Goal: Task Accomplishment & Management: Complete application form

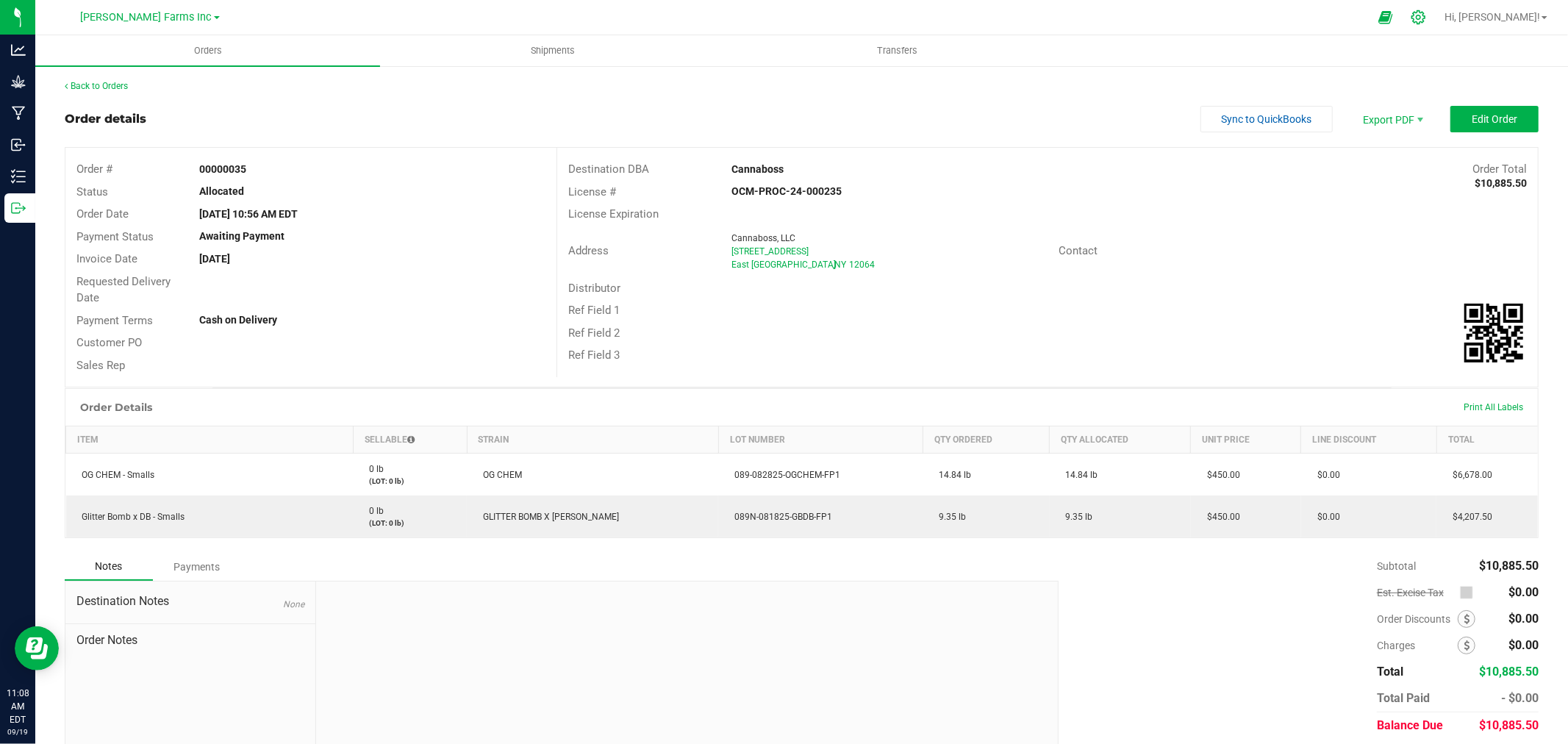
click at [1426, 19] on icon at bounding box center [1418, 17] width 14 height 14
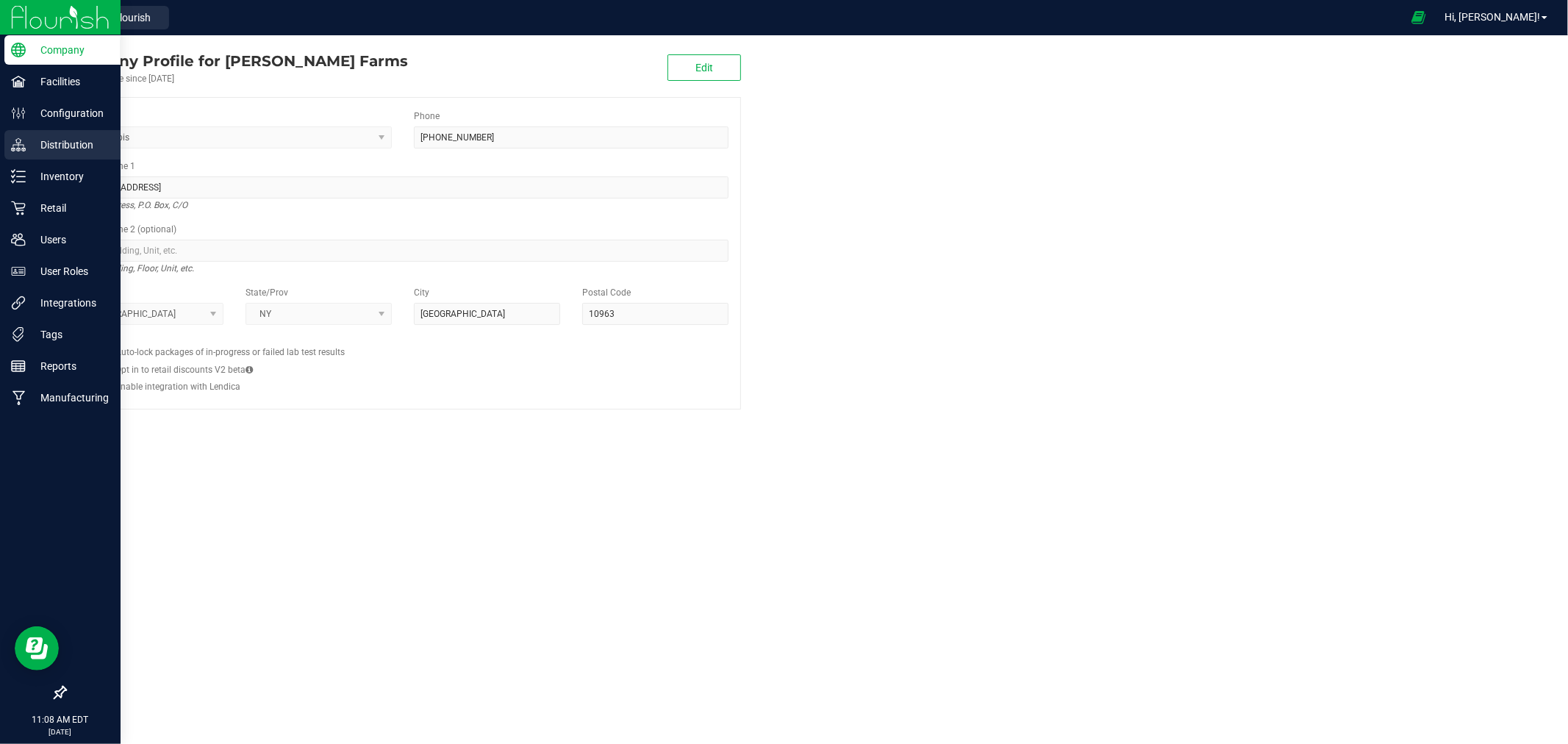
click at [52, 148] on p "Distribution" at bounding box center [70, 145] width 89 height 17
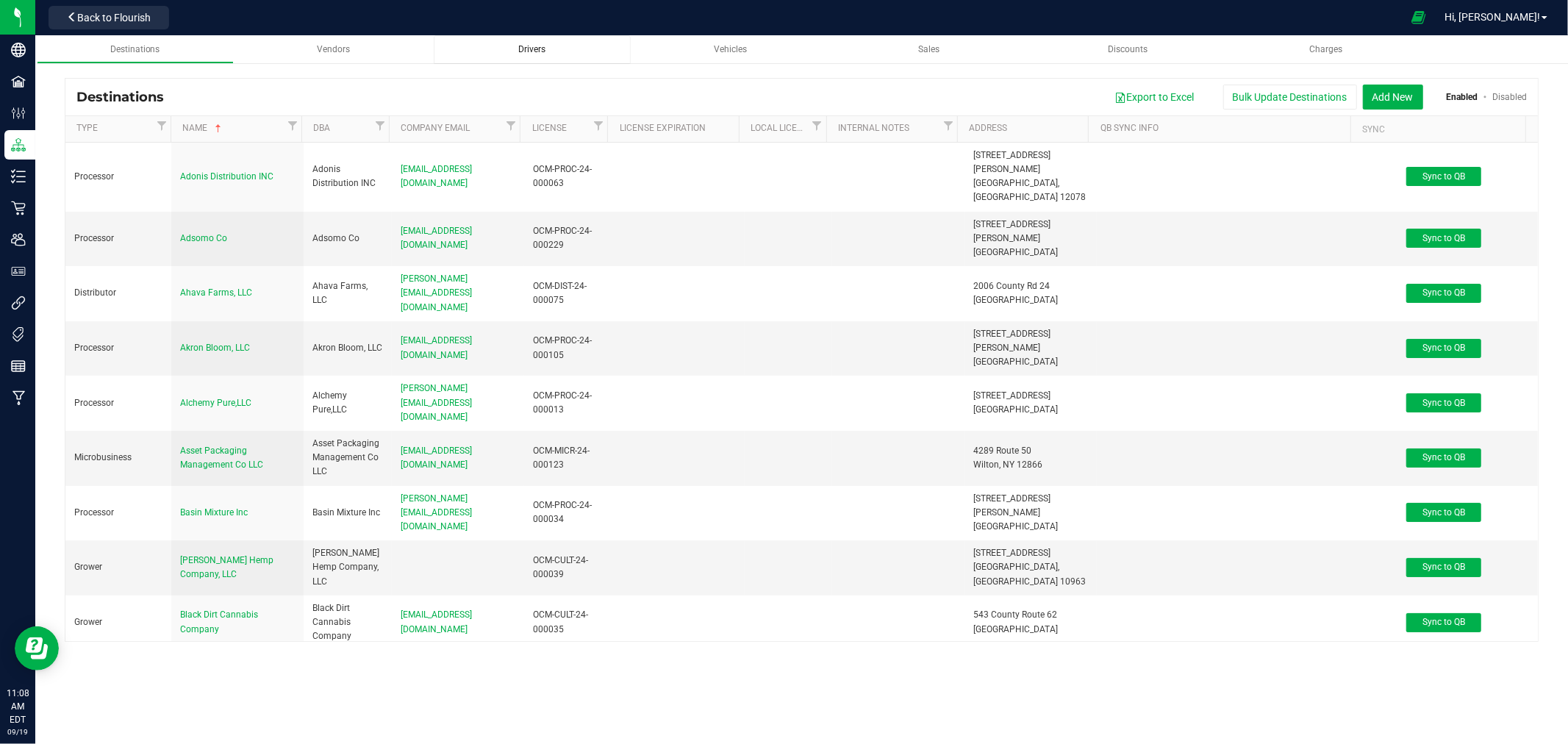
click at [525, 51] on span "Drivers" at bounding box center [532, 49] width 27 height 10
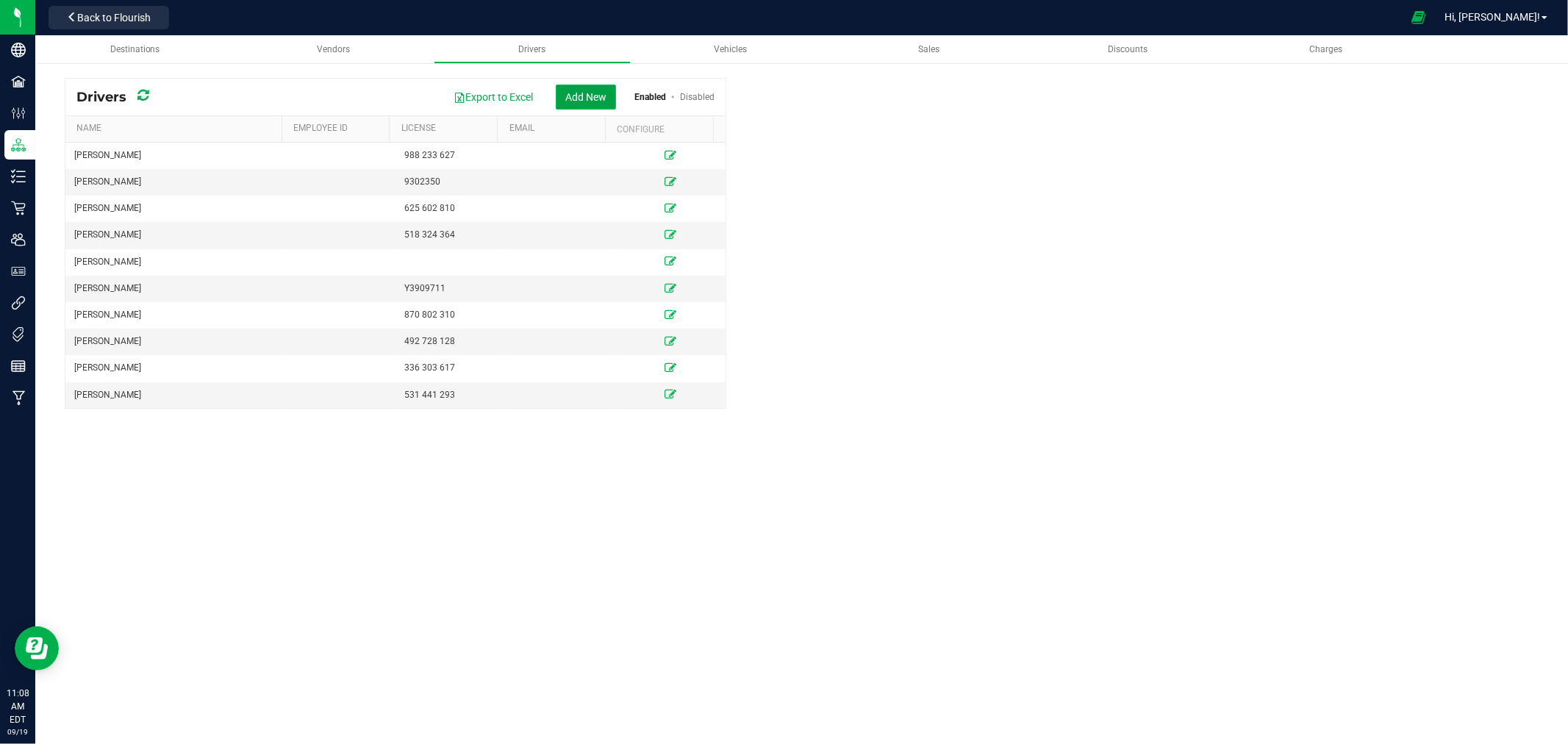
click at [576, 92] on button "Add New" at bounding box center [585, 97] width 60 height 25
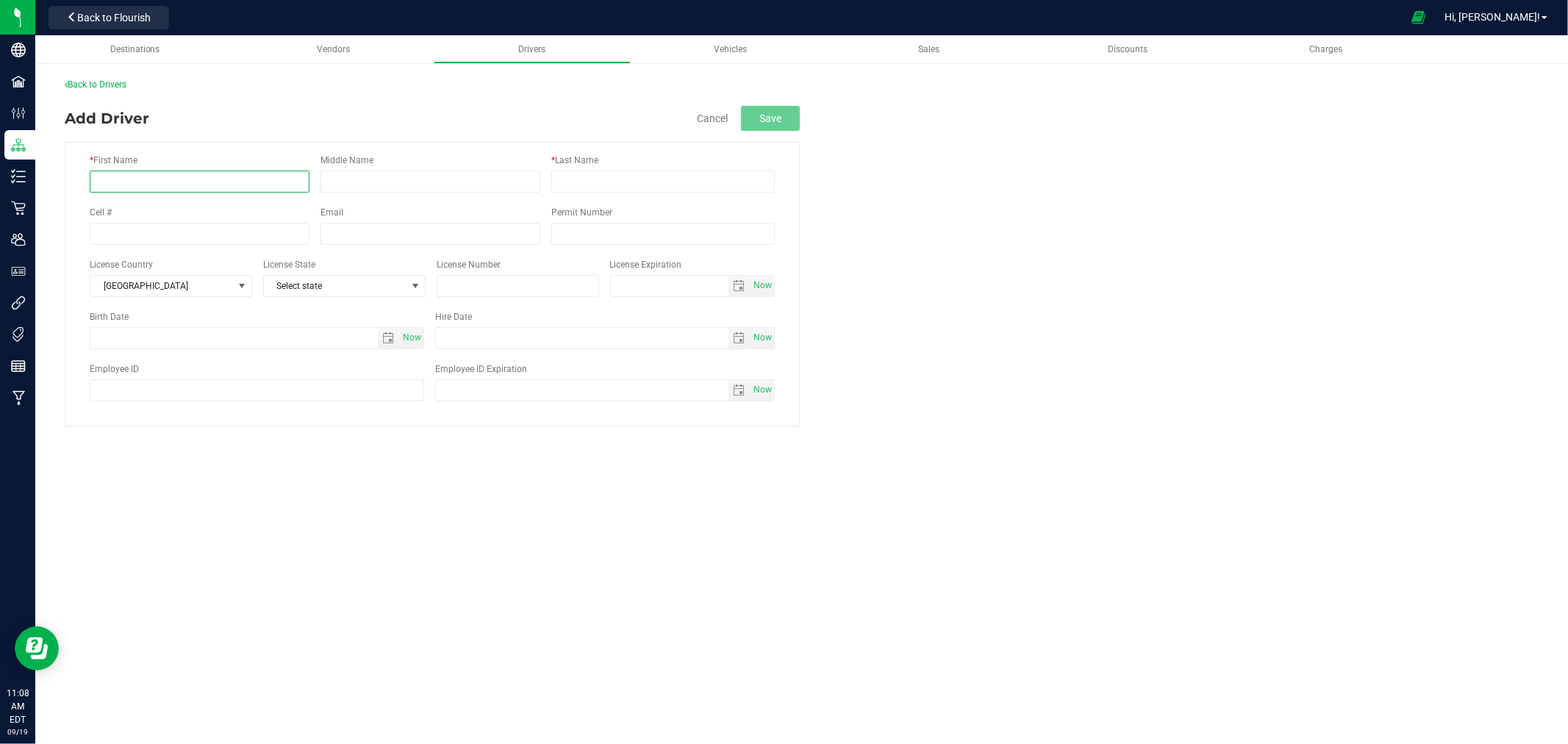
click at [195, 190] on input "* First Name" at bounding box center [199, 182] width 220 height 22
type input "Wencesloa"
click at [634, 182] on input "* Last Name" at bounding box center [663, 182] width 223 height 22
type input "Corona"
click at [442, 277] on input "text" at bounding box center [517, 287] width 162 height 22
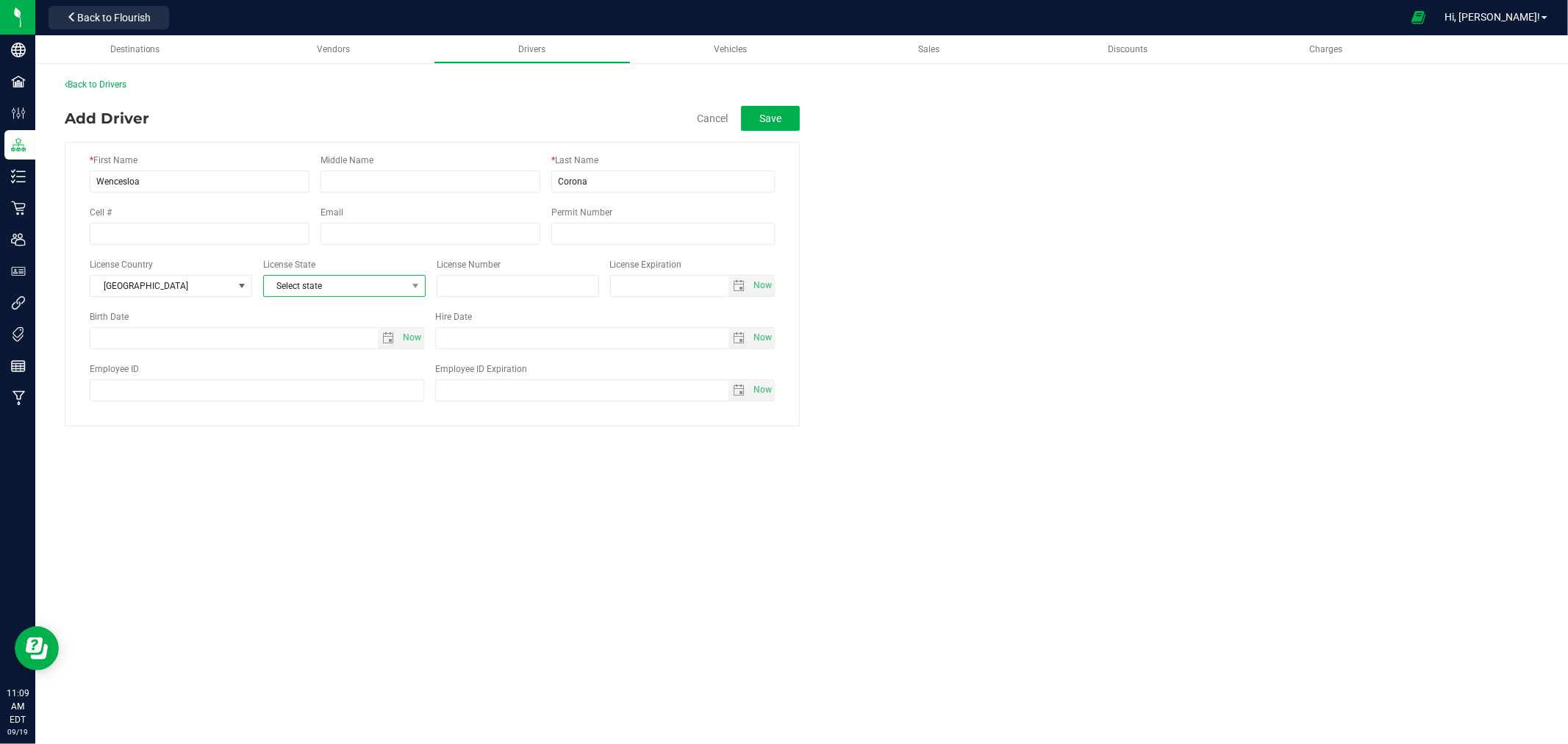
click at [381, 283] on span "Select state" at bounding box center [335, 286] width 142 height 21
click at [331, 454] on li "CT" at bounding box center [344, 464] width 161 height 25
click at [462, 289] on input "text" at bounding box center [517, 287] width 162 height 22
type input "079474200"
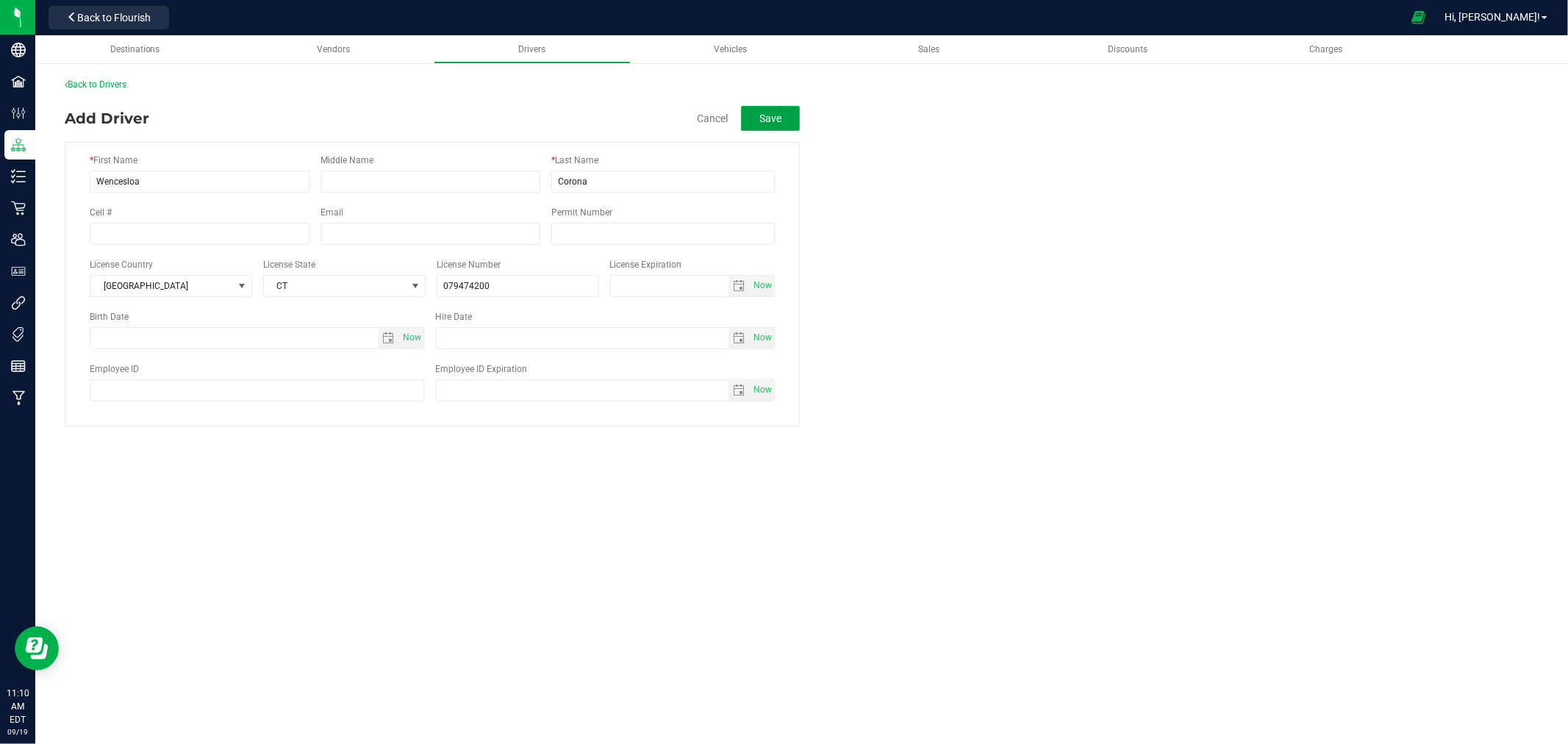
click at [771, 125] on button "Save" at bounding box center [771, 119] width 59 height 25
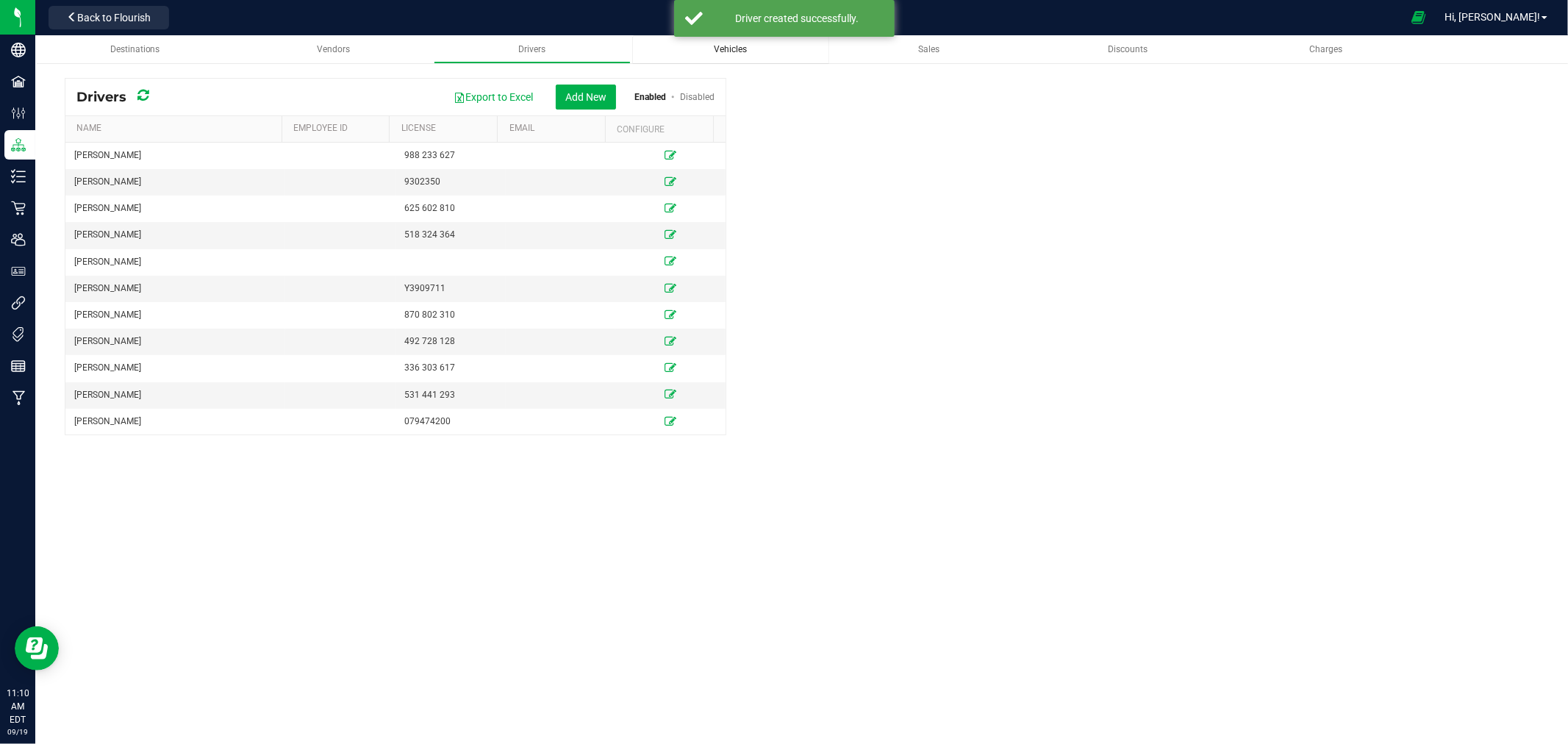
click at [707, 47] on div "Vehicles" at bounding box center [730, 50] width 173 height 13
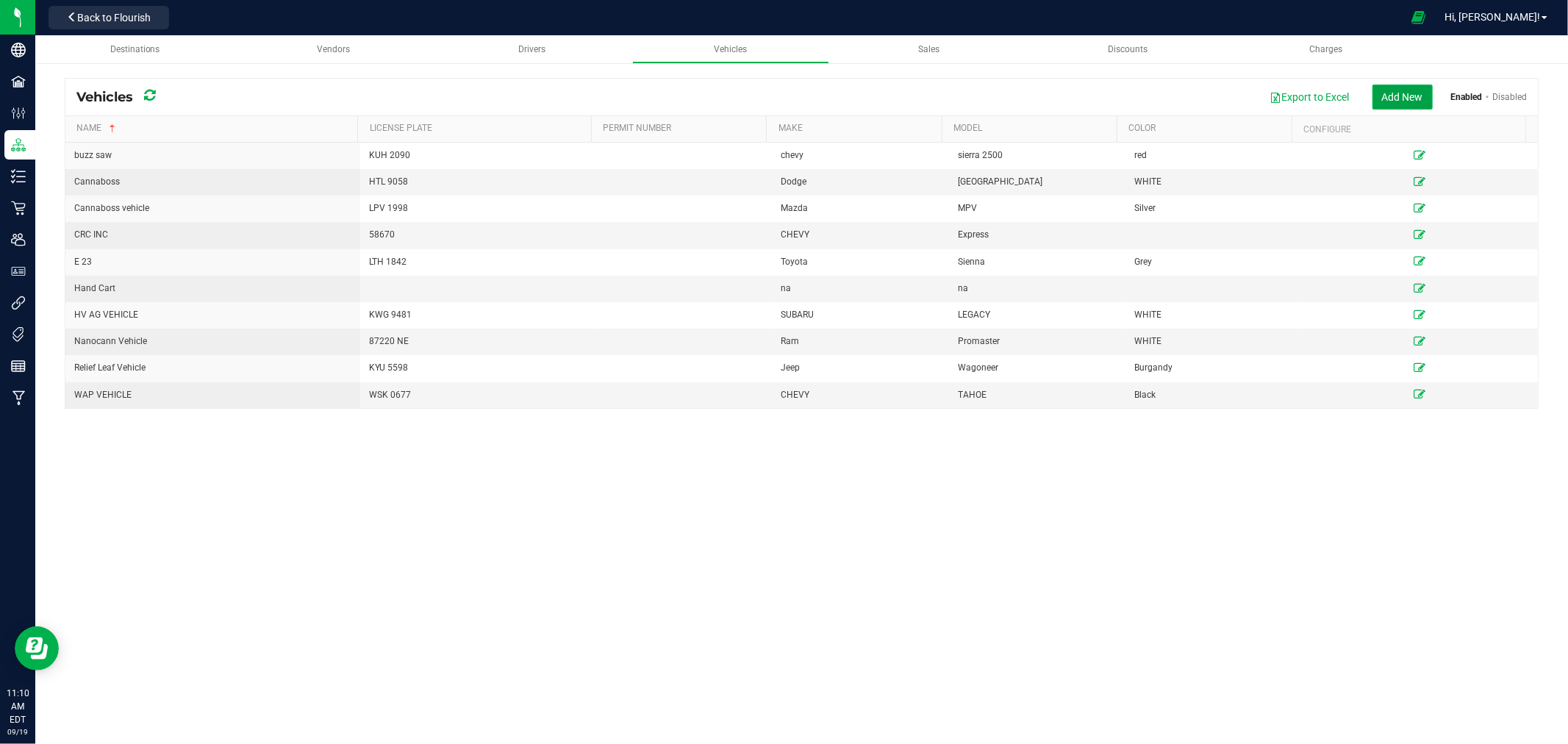
click at [1388, 91] on button "Add New" at bounding box center [1403, 97] width 60 height 25
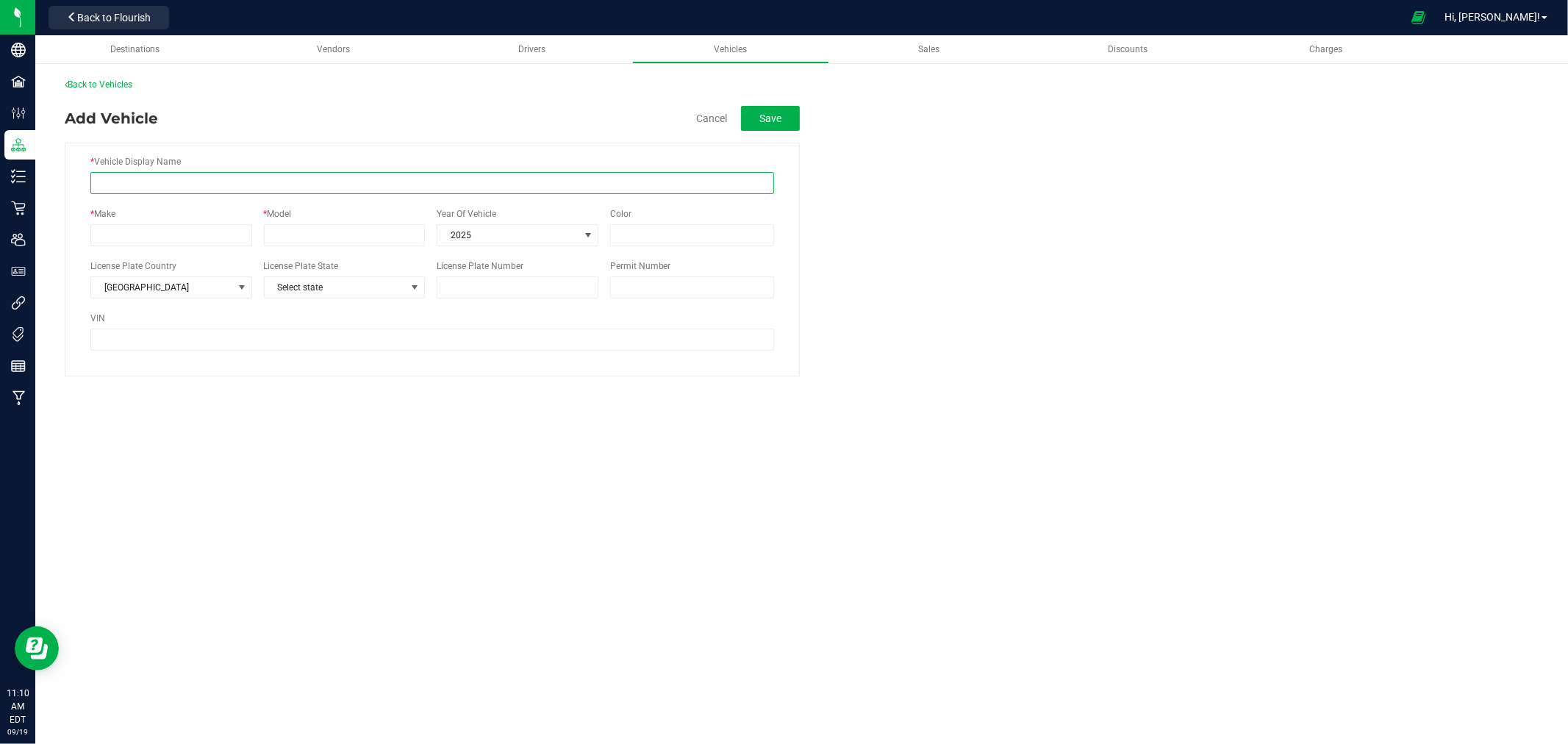
click at [223, 192] on input "* Vehicle Display Name" at bounding box center [432, 183] width 684 height 22
type input "wen"
click at [120, 237] on input "* Make" at bounding box center [171, 235] width 161 height 22
type input "Jeep"
click at [328, 235] on input "* Model" at bounding box center [345, 235] width 161 height 22
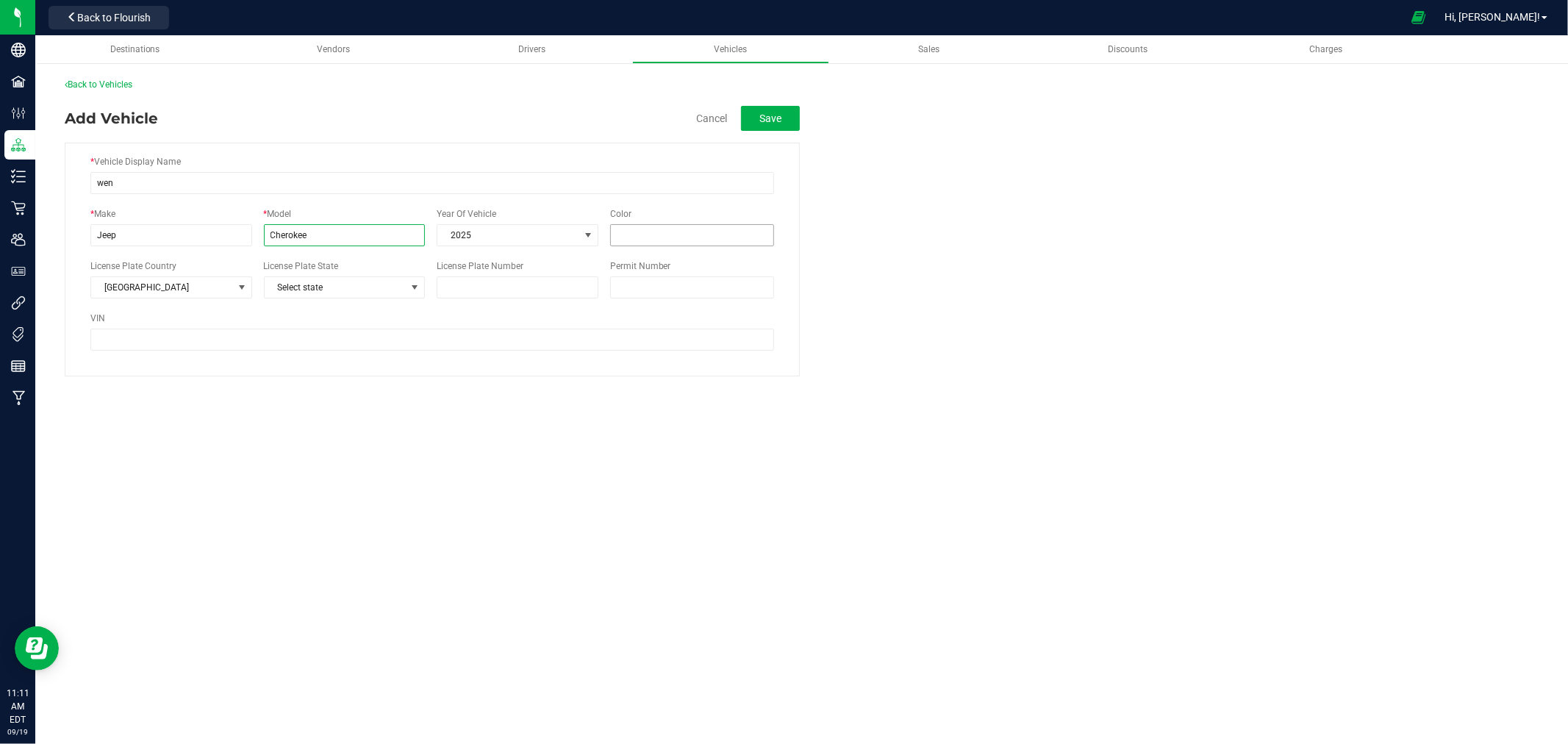
type input "Cherokee"
click at [649, 241] on input "Color" at bounding box center [691, 235] width 164 height 22
type input "Black"
click at [375, 292] on span "Select state" at bounding box center [335, 287] width 142 height 21
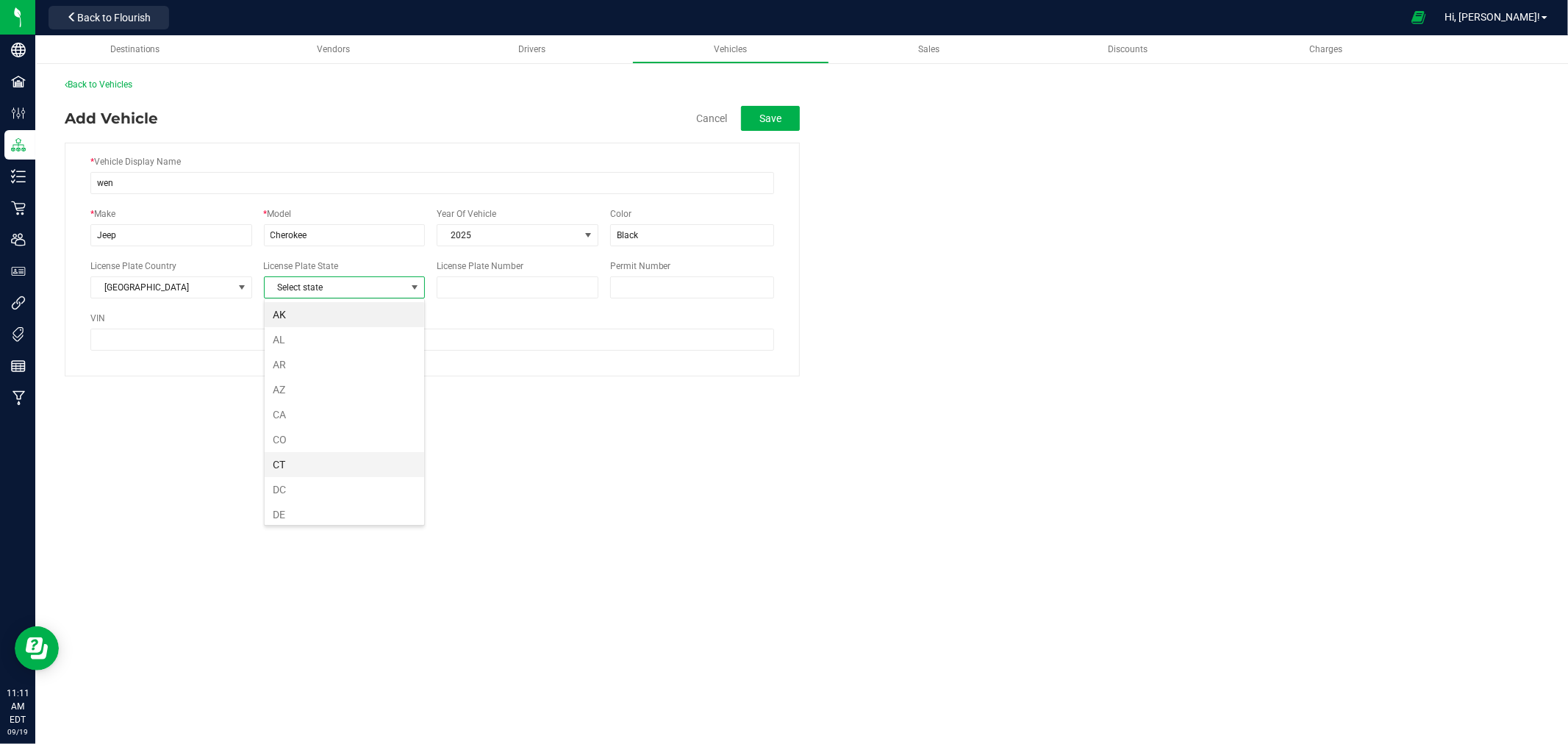
click at [324, 463] on li "CT" at bounding box center [345, 465] width 160 height 25
click at [482, 282] on input "License Plate Number" at bounding box center [517, 287] width 161 height 22
type input "AS 75800"
click at [710, 404] on div "Destinations Vendors Drivers Vehicles Sales Discounts Charges Back to Vehicles …" at bounding box center [801, 234] width 1532 height 397
click at [794, 120] on button "Save" at bounding box center [771, 119] width 59 height 25
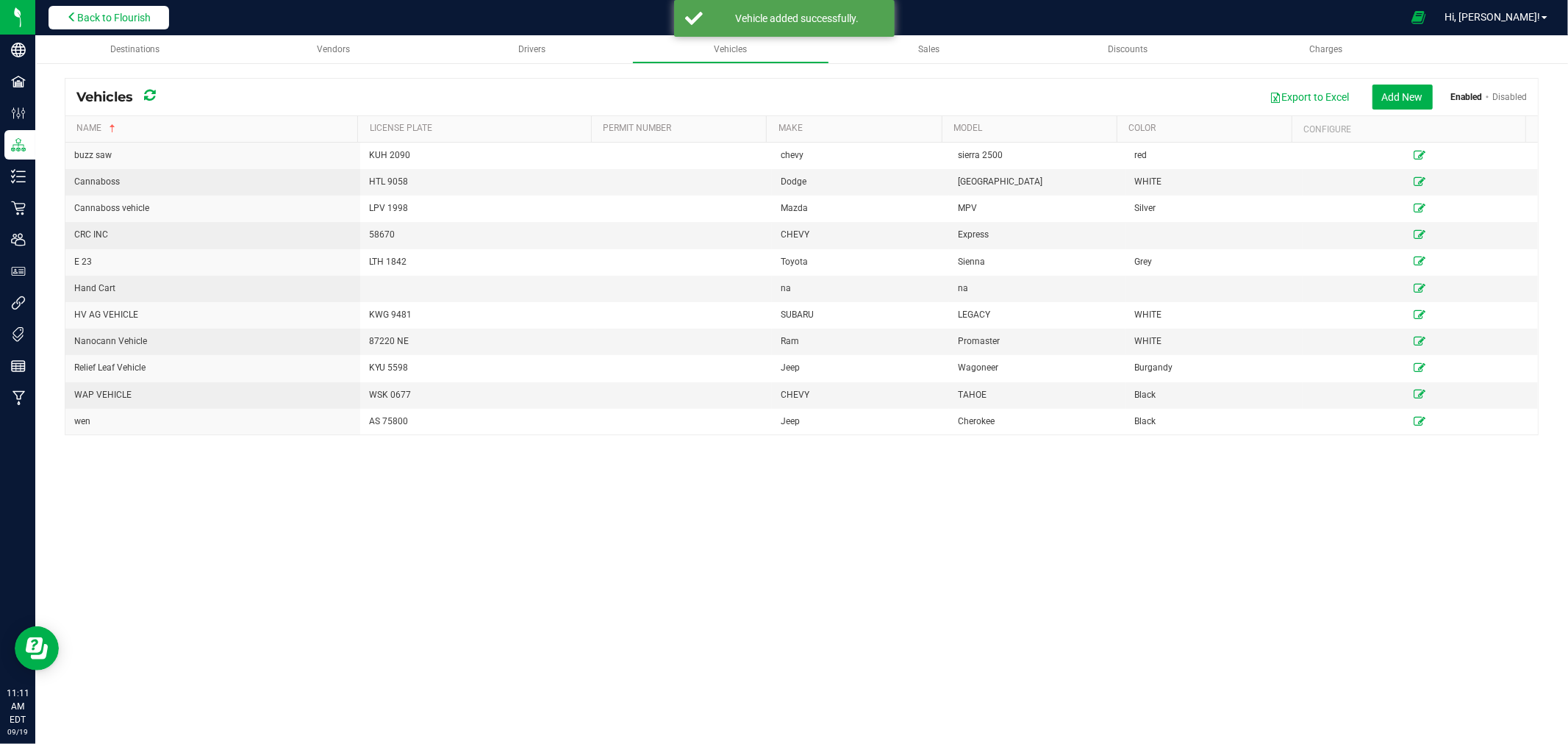
click at [136, 22] on span "Back to Flourish" at bounding box center [114, 17] width 74 height 12
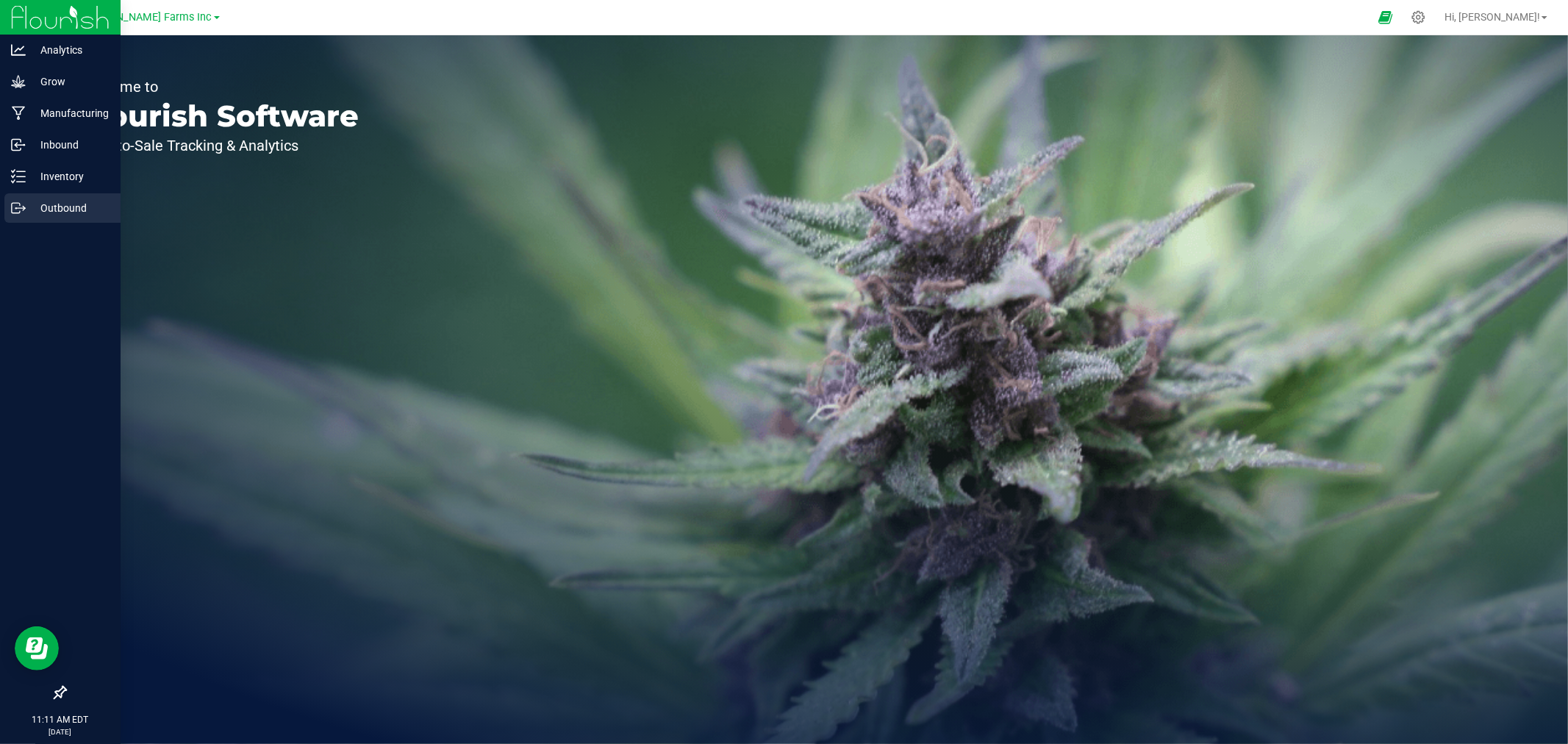
click at [74, 202] on p "Outbound" at bounding box center [70, 208] width 89 height 17
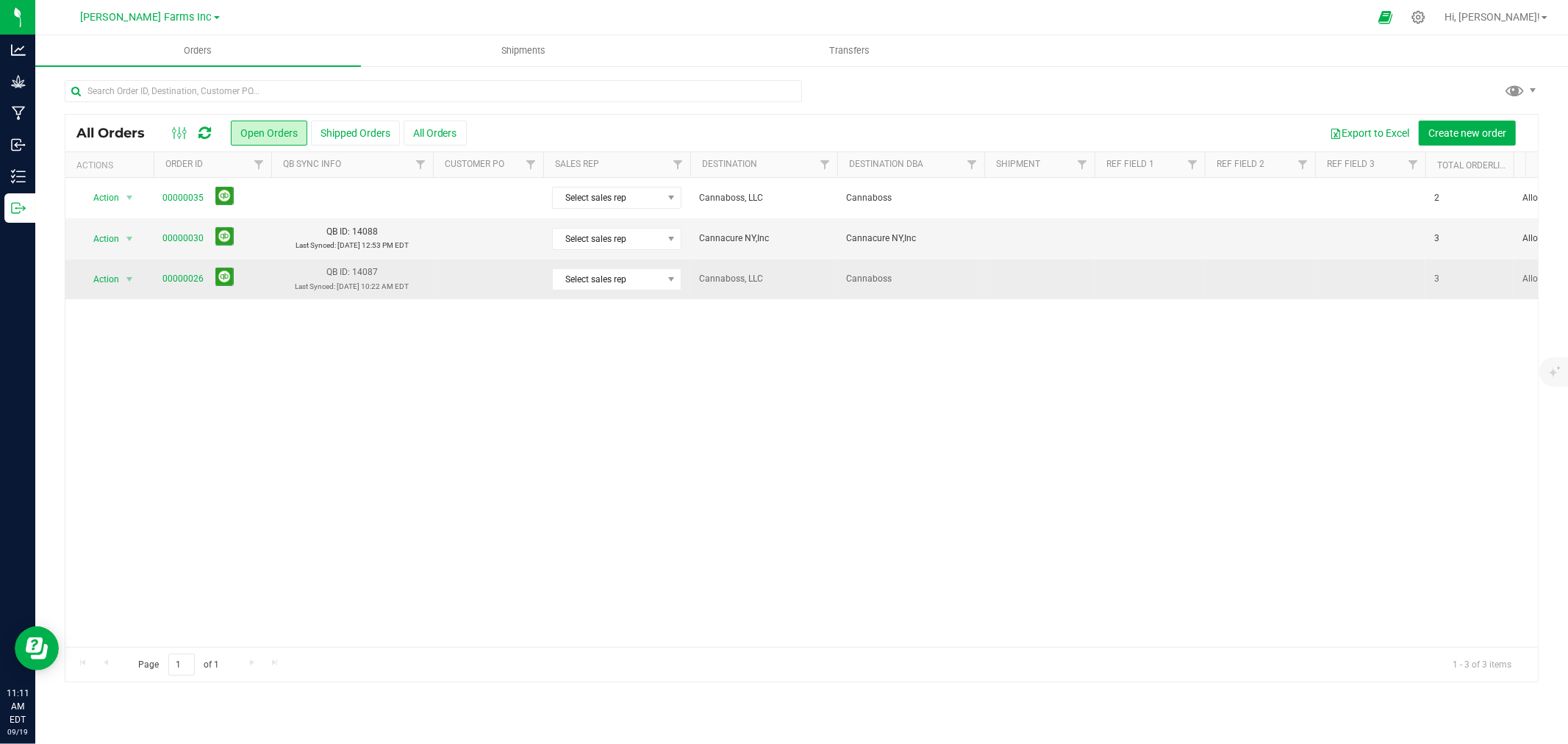
click at [173, 287] on span "00000026" at bounding box center [212, 279] width 100 height 23
click at [178, 277] on link "00000026" at bounding box center [183, 279] width 41 height 14
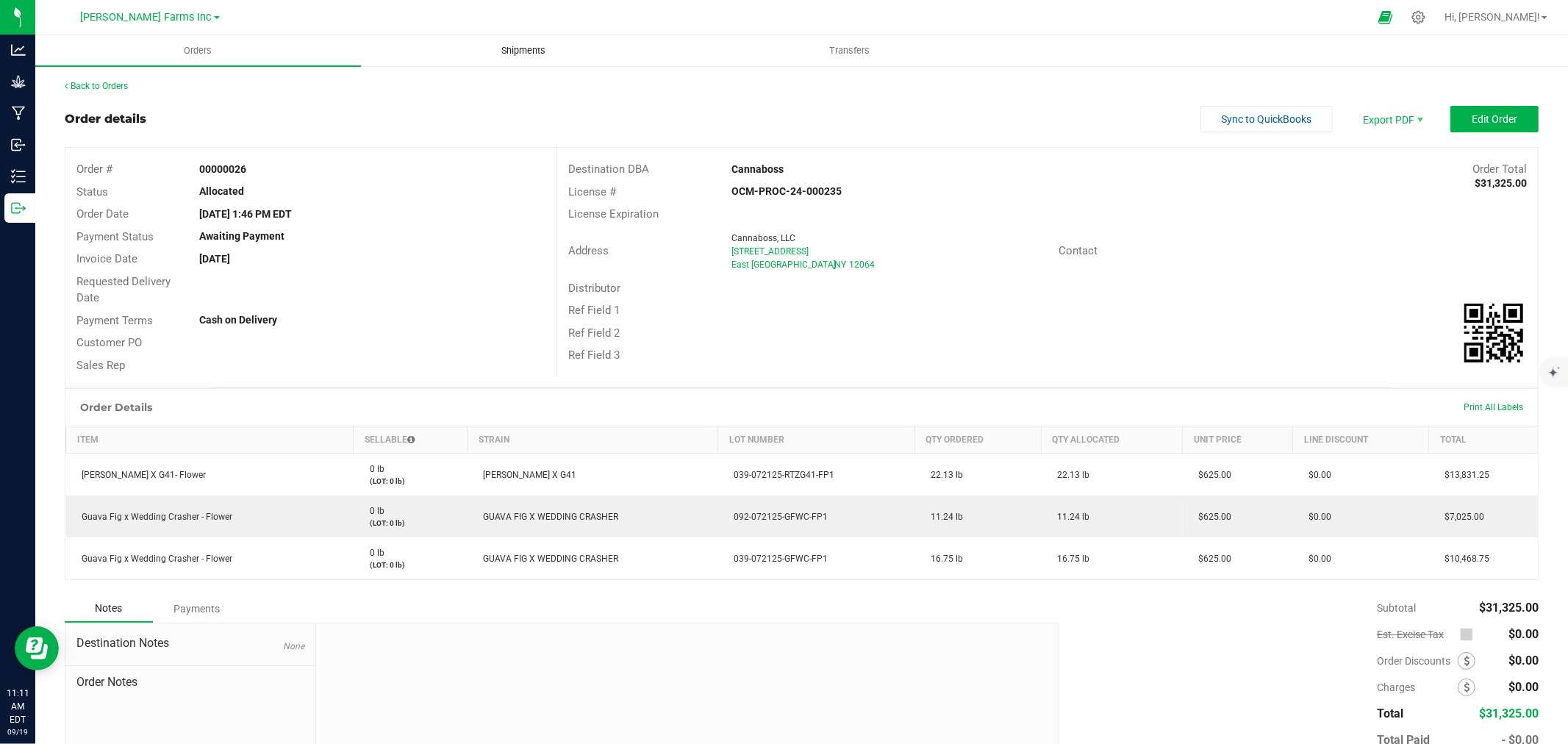
click at [526, 56] on span "Shipments" at bounding box center [525, 51] width 84 height 13
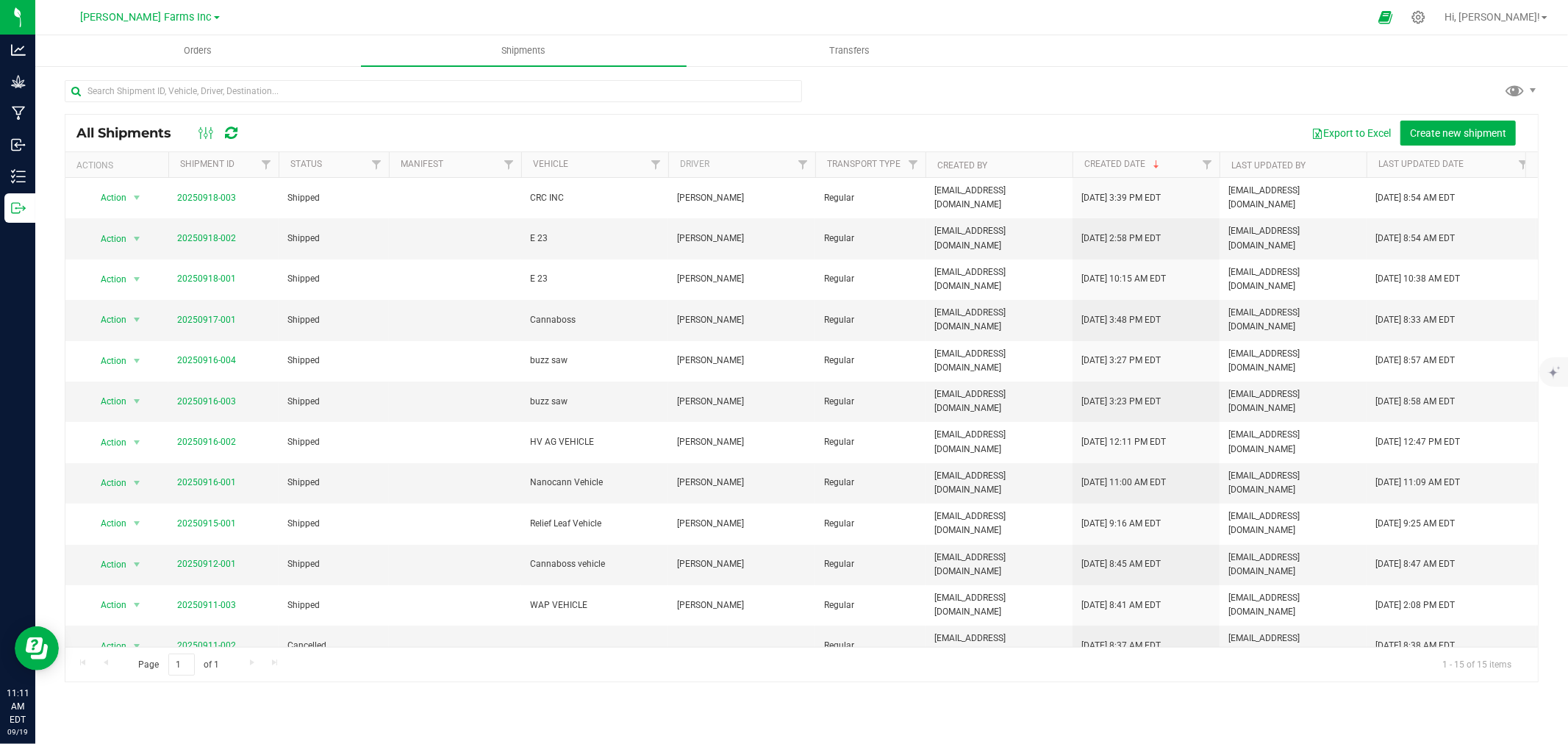
click at [1456, 114] on div "All Shipments Export to Excel Create new shipment Actions Shipment ID Status Ma…" at bounding box center [801, 398] width 1474 height 569
click at [1445, 134] on span "Create new shipment" at bounding box center [1458, 133] width 97 height 12
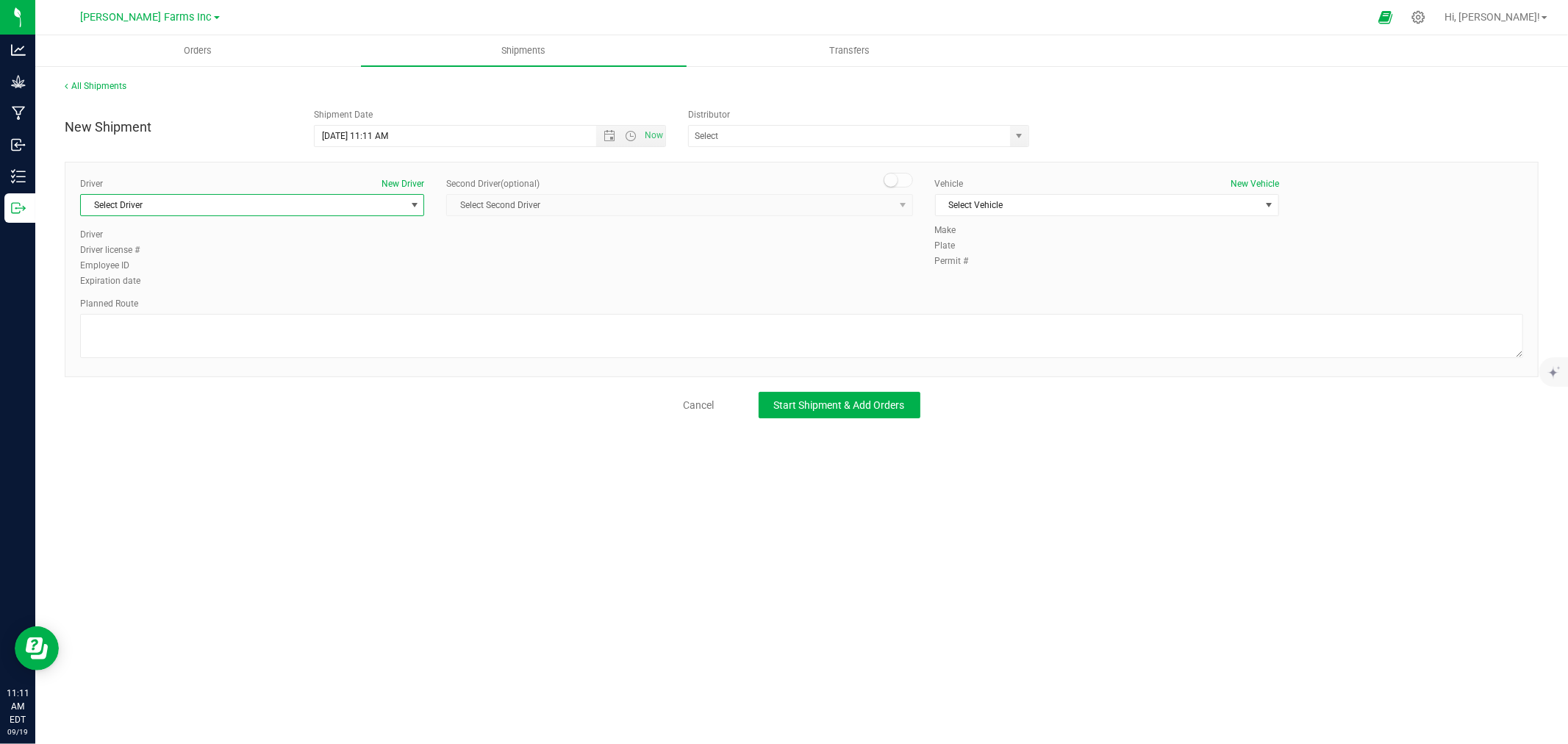
click at [320, 204] on span "Select Driver" at bounding box center [243, 205] width 324 height 21
click at [272, 267] on li "[PERSON_NAME]" at bounding box center [252, 267] width 343 height 22
click at [973, 209] on span "Select Vehicle" at bounding box center [1098, 205] width 324 height 21
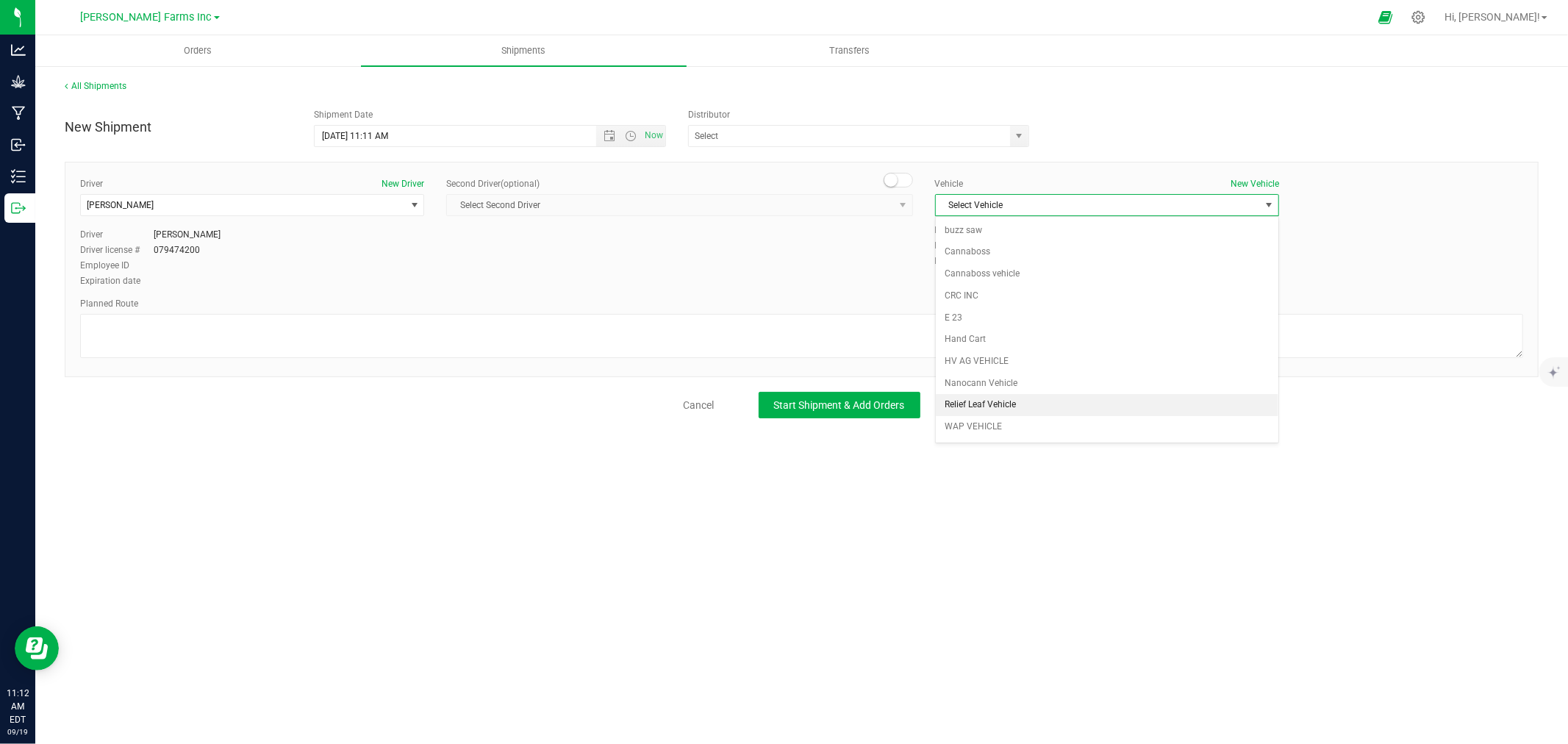
scroll to position [21, 0]
click at [974, 431] on li "wen" at bounding box center [1107, 430] width 343 height 22
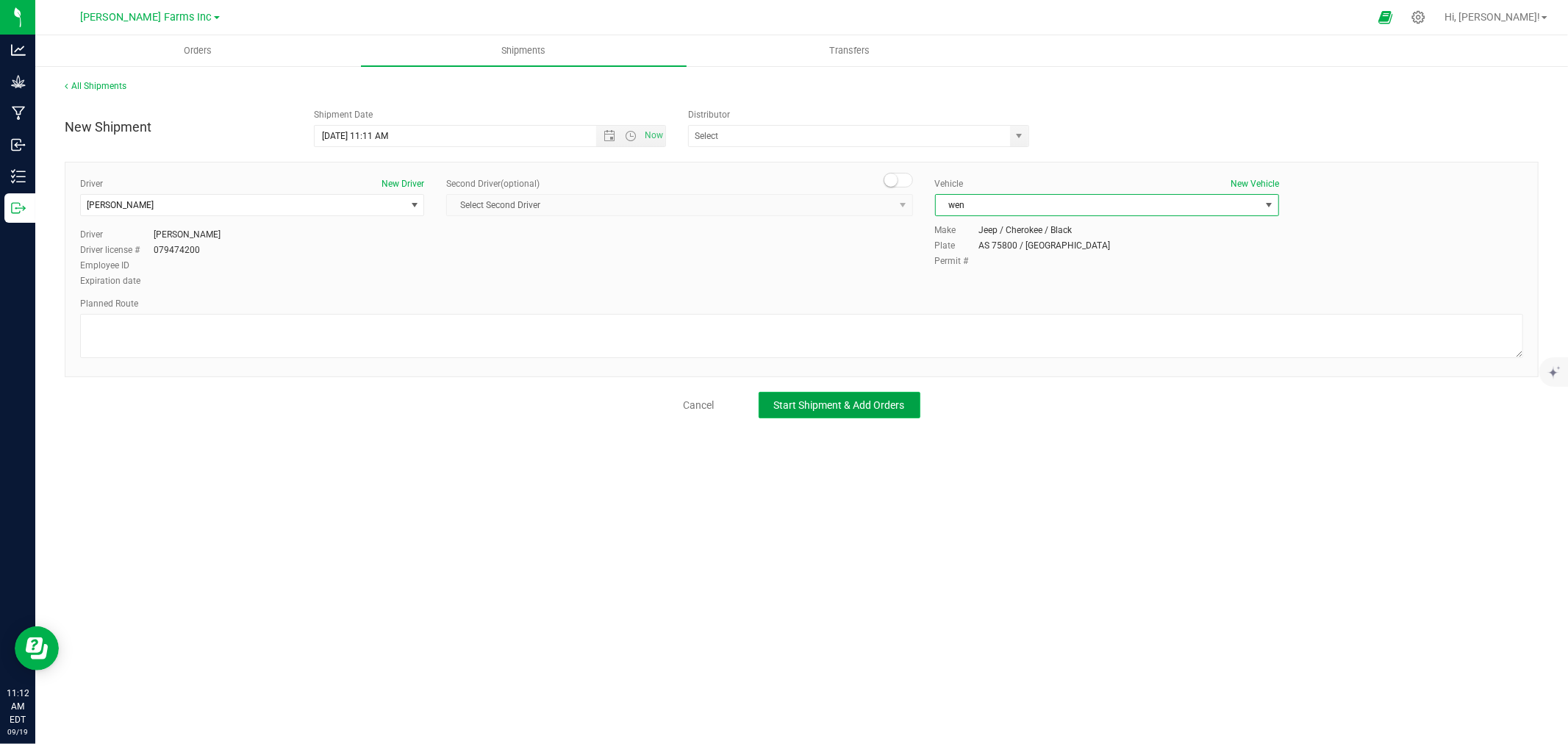
click at [785, 412] on button "Start Shipment & Add Orders" at bounding box center [839, 404] width 161 height 26
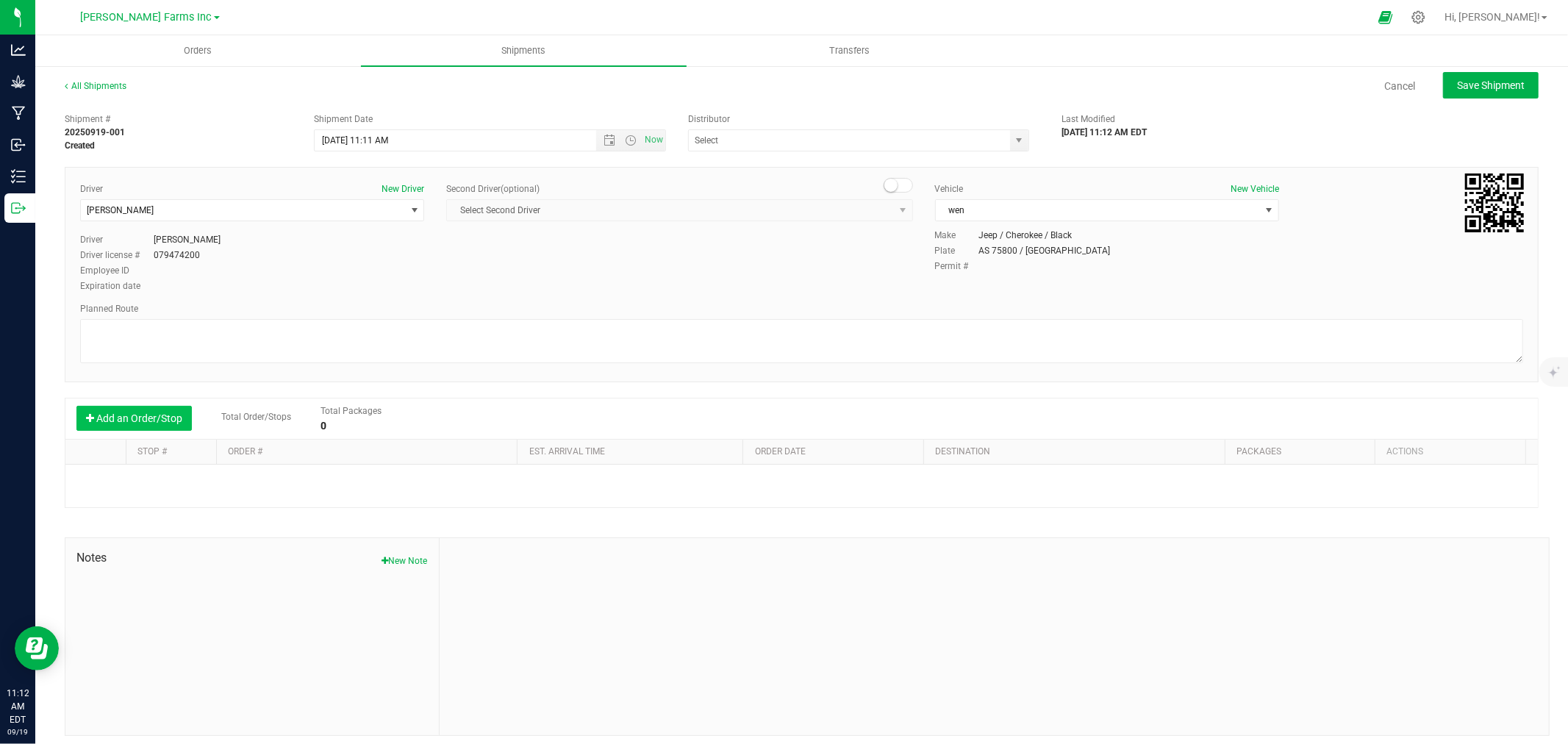
click at [185, 421] on button "Add an Order/Stop" at bounding box center [134, 419] width 116 height 25
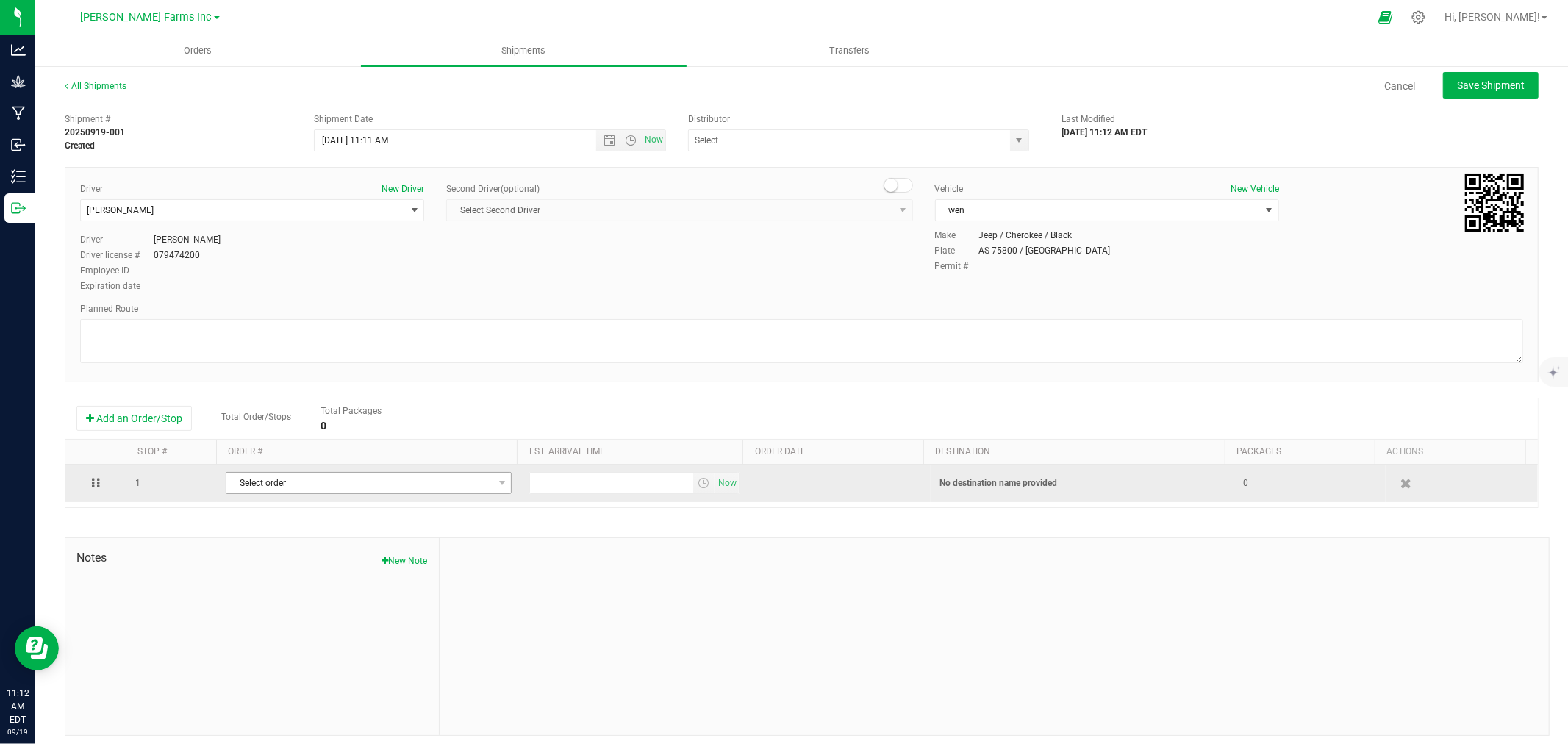
click at [320, 494] on span "Select order" at bounding box center [368, 484] width 286 height 22
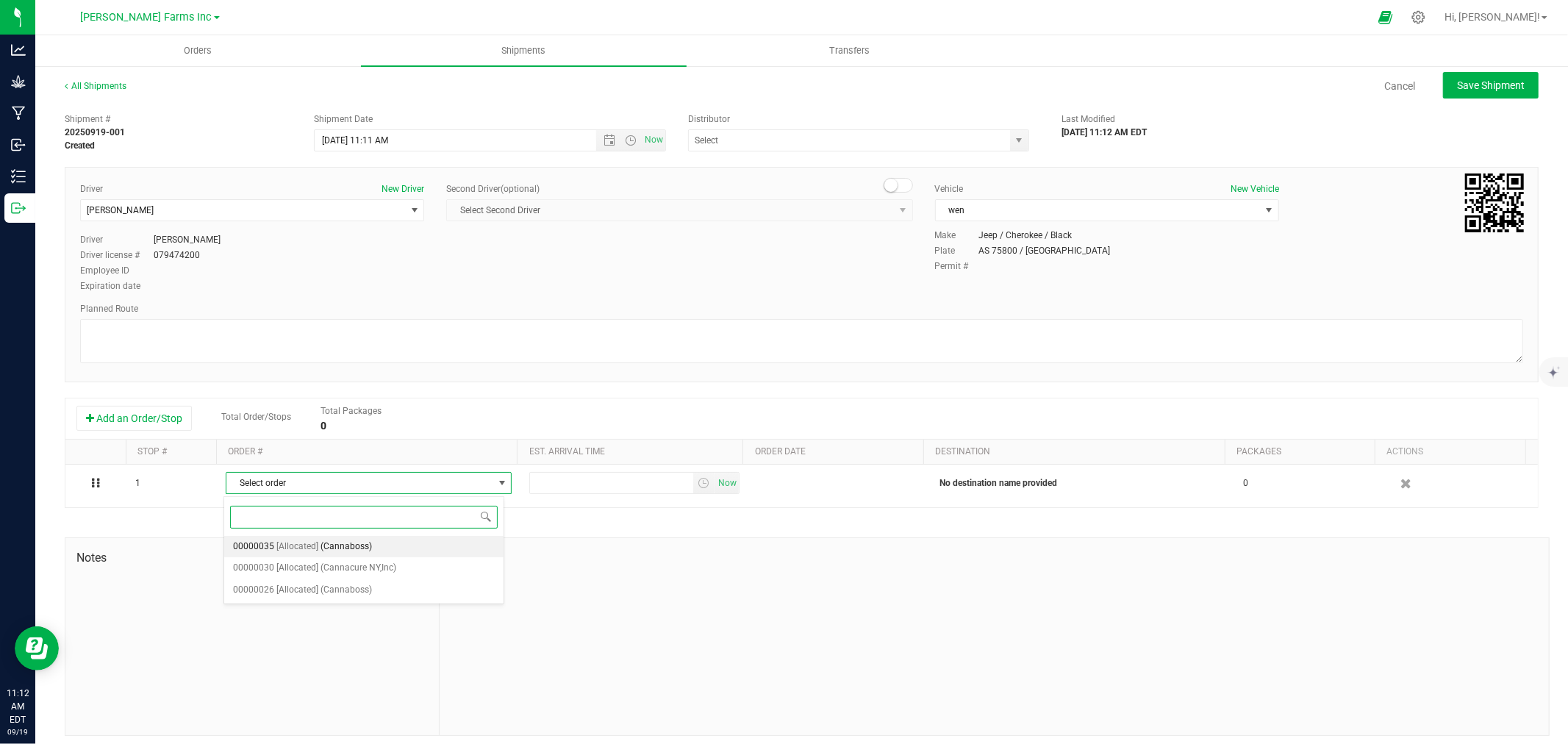
click at [342, 545] on span "(Cannaboss)" at bounding box center [346, 547] width 51 height 19
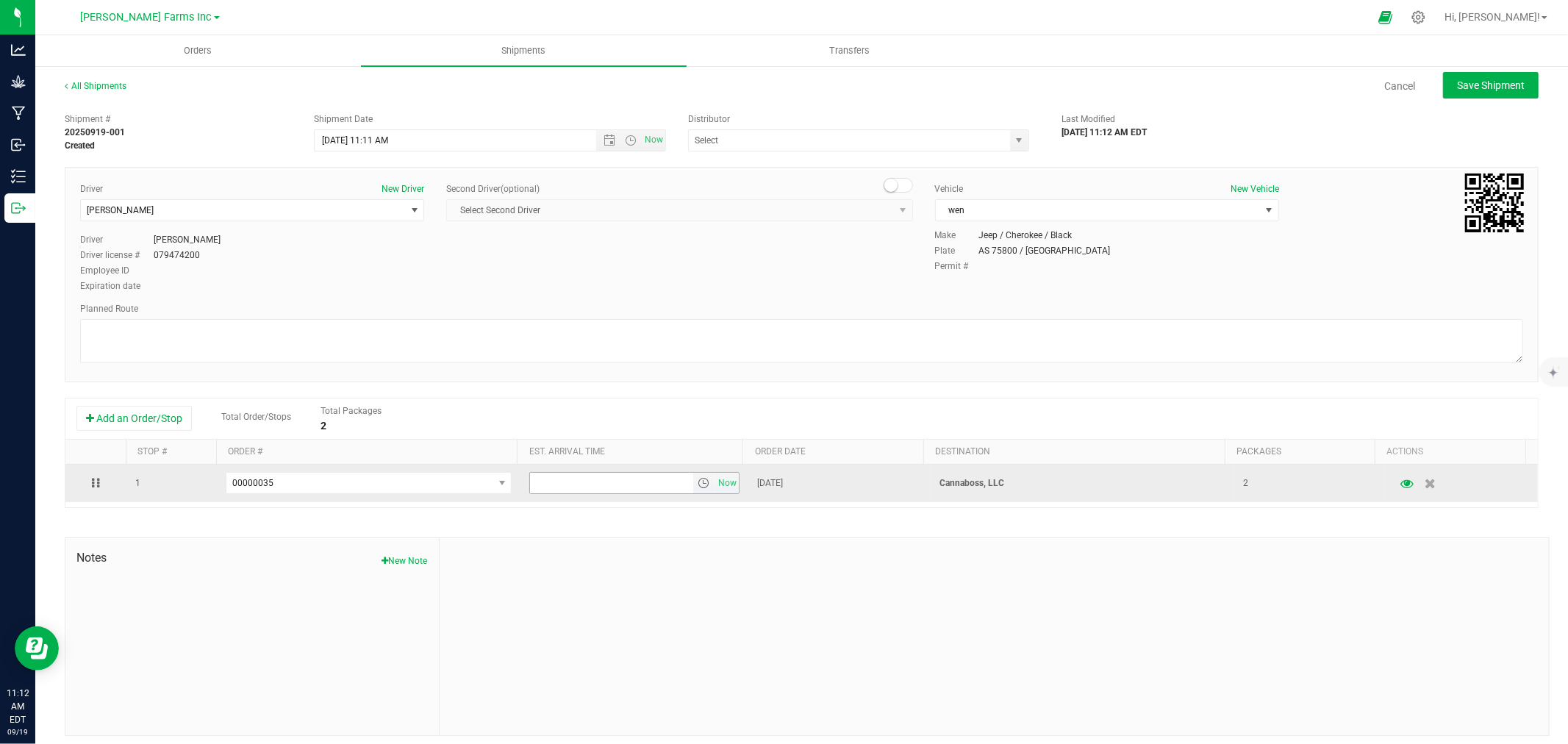
click at [663, 494] on input "text" at bounding box center [612, 483] width 163 height 21
click at [698, 487] on span "select" at bounding box center [703, 483] width 12 height 12
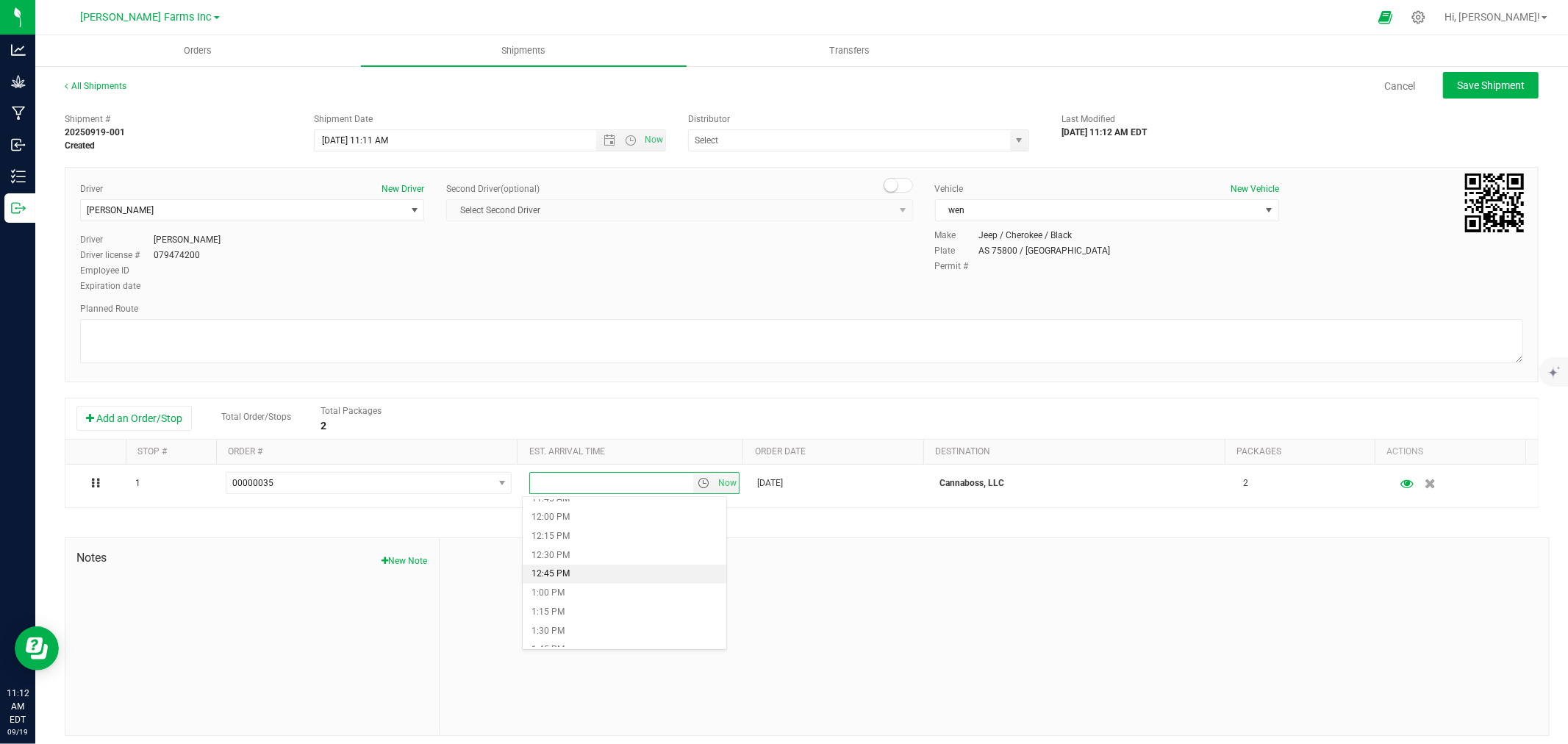
scroll to position [981, 0]
click at [548, 583] on li "2:00 PM" at bounding box center [624, 587] width 203 height 19
click at [150, 414] on button "Add an Order/Stop" at bounding box center [134, 419] width 116 height 25
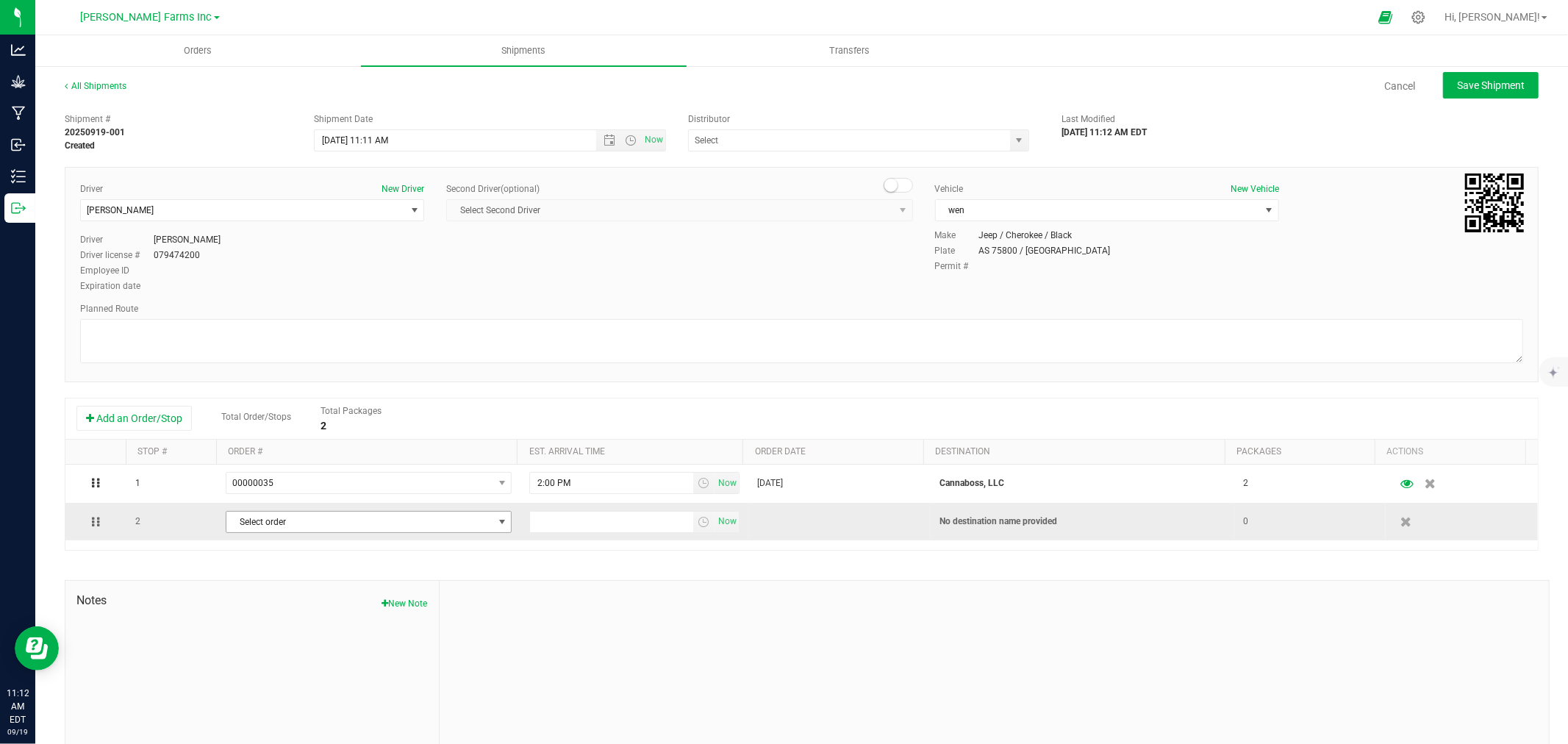
click at [302, 530] on span "Select order" at bounding box center [359, 522] width 266 height 21
click at [404, 632] on li "00000026 [Allocated] ([GEOGRAPHIC_DATA])" at bounding box center [363, 629] width 279 height 22
click at [698, 526] on span "select" at bounding box center [703, 522] width 12 height 12
click at [551, 541] on li "2:00 PM" at bounding box center [624, 545] width 203 height 19
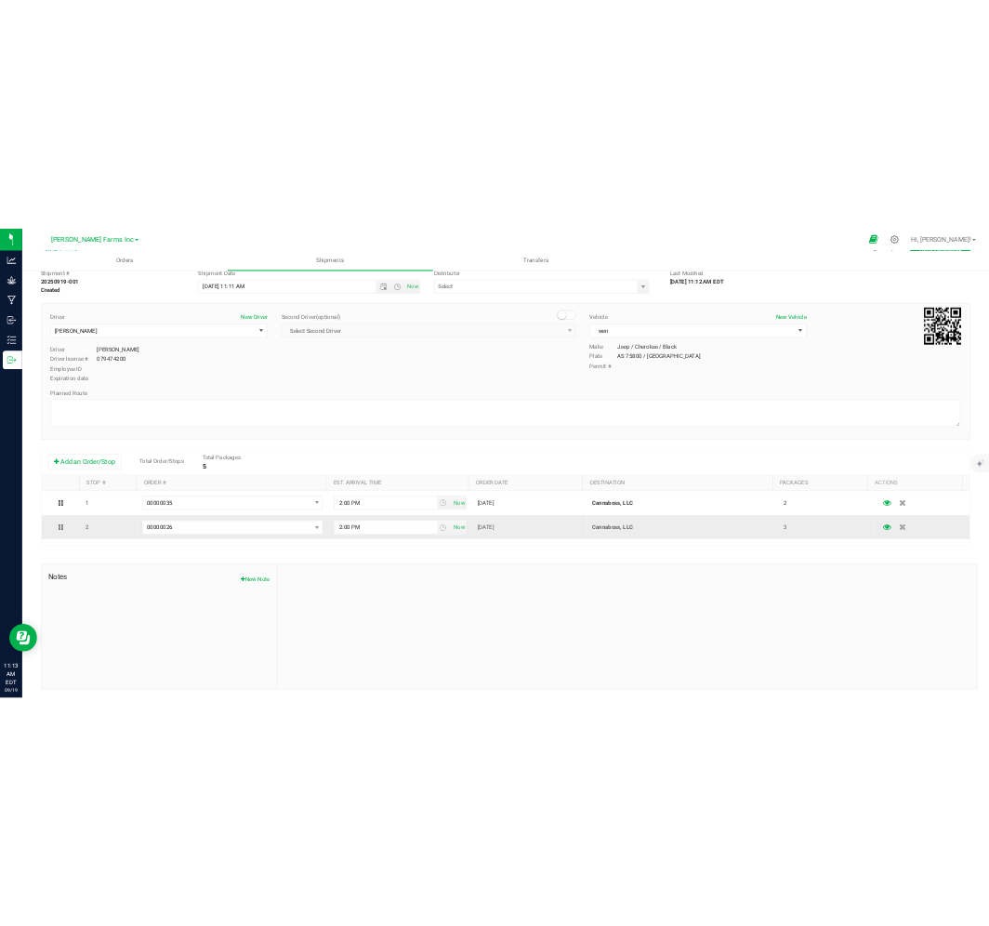
scroll to position [0, 0]
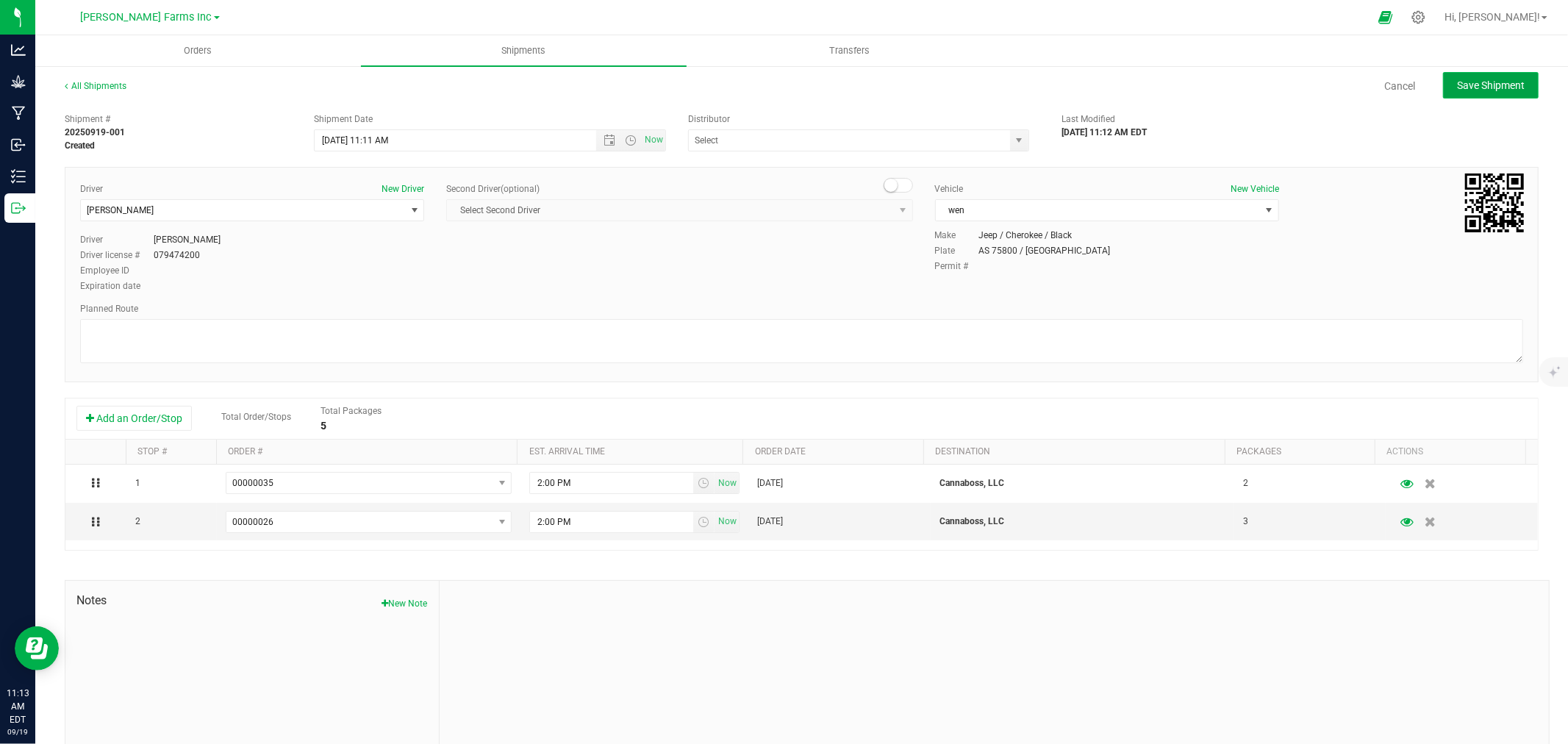
click at [1464, 89] on span "Save Shipment" at bounding box center [1490, 85] width 67 height 12
type input "[DATE] 3:11 PM"
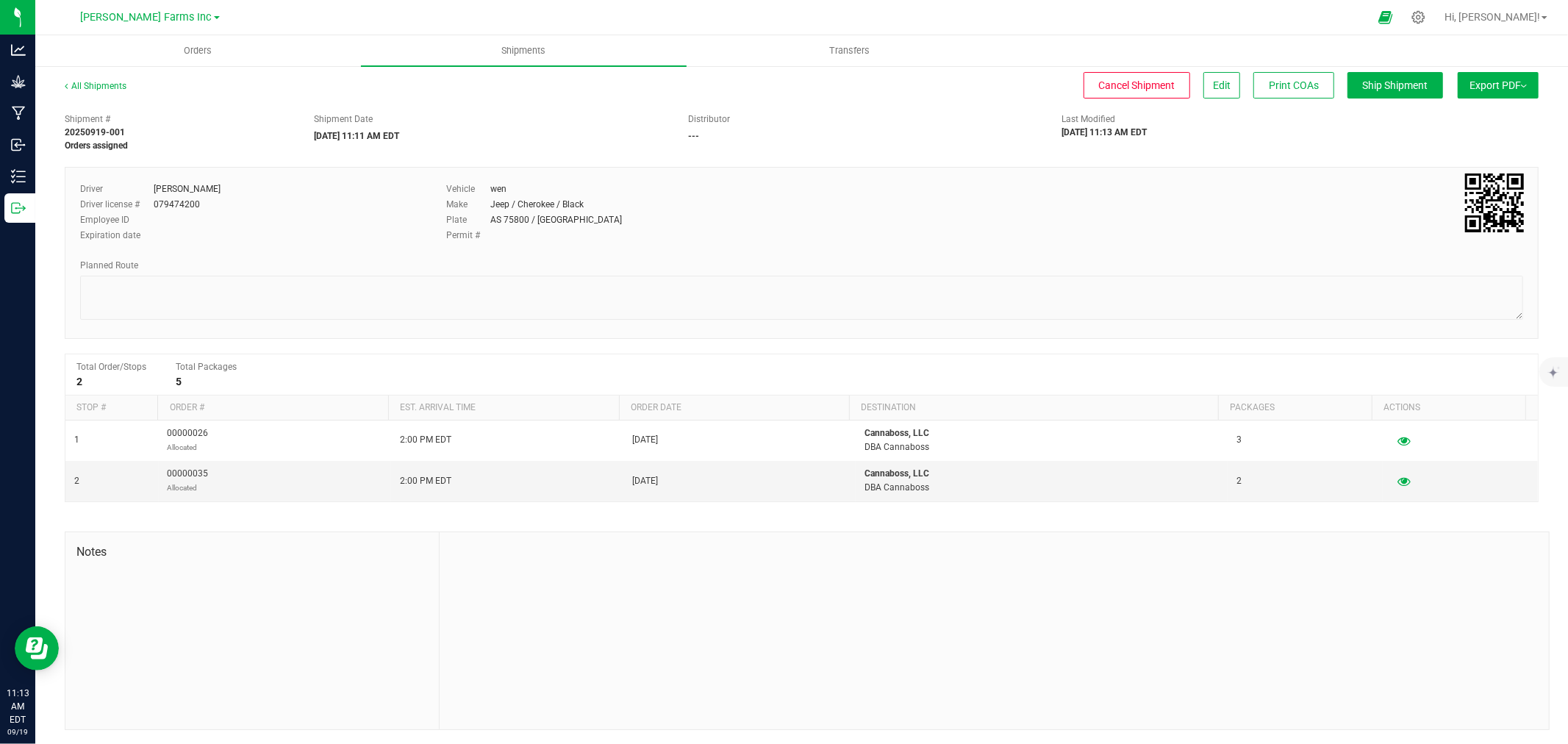
click at [1476, 86] on span "Export PDF" at bounding box center [1498, 85] width 57 height 12
click at [1464, 108] on li "Manifest by Package ID" at bounding box center [1494, 118] width 149 height 22
click at [1203, 78] on button "Edit" at bounding box center [1221, 85] width 36 height 26
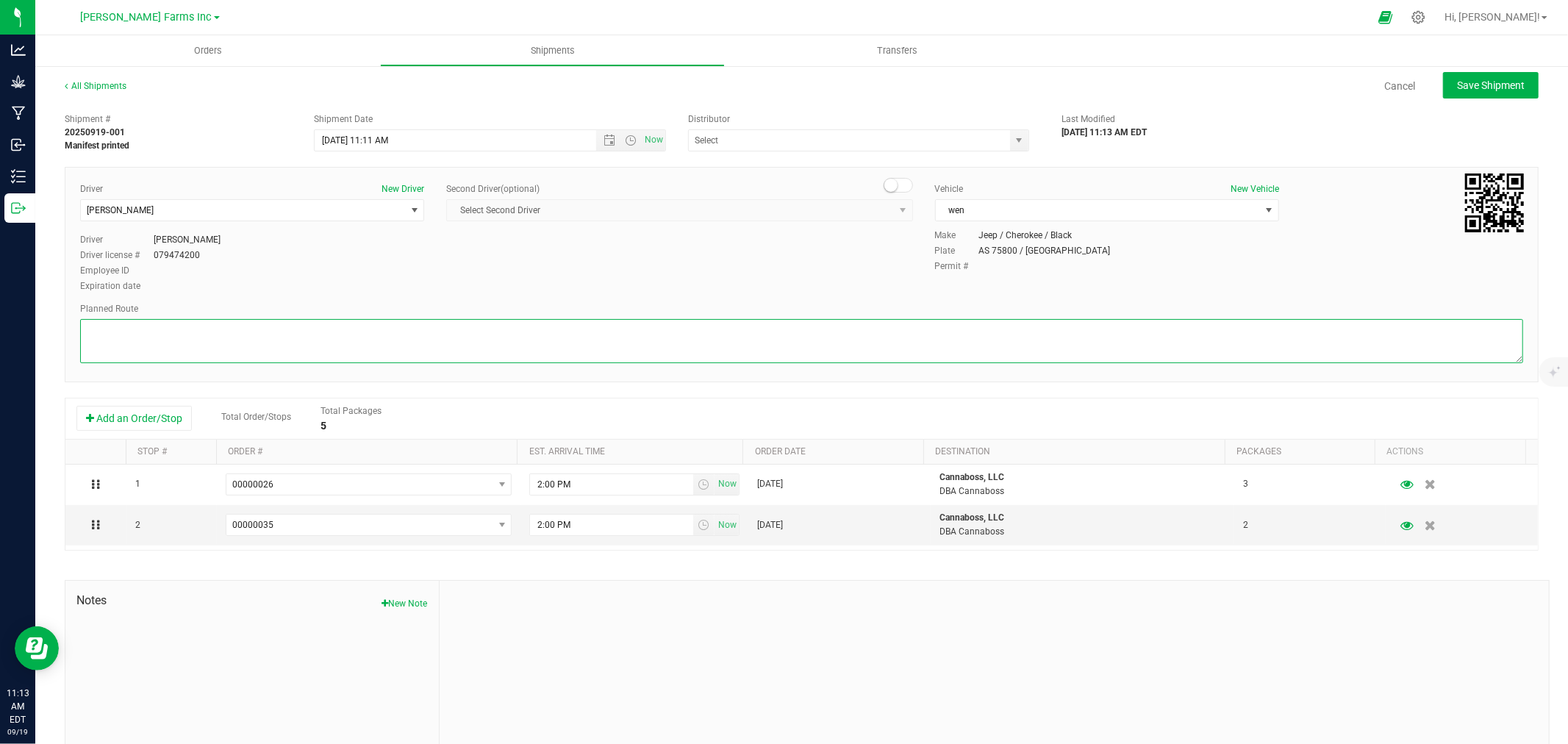
click at [267, 331] on textarea at bounding box center [801, 341] width 1443 height 44
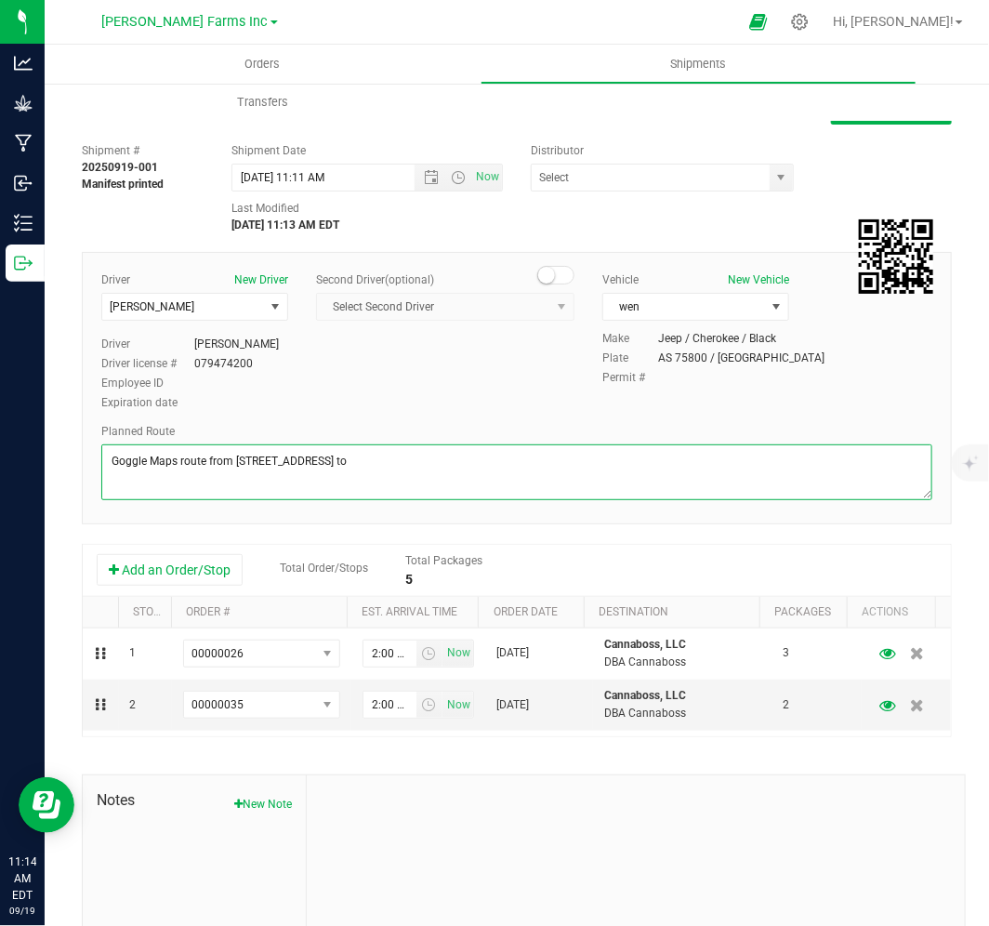
click at [391, 465] on textarea at bounding box center [516, 472] width 831 height 56
paste textarea "[STREET_ADDRESS]"
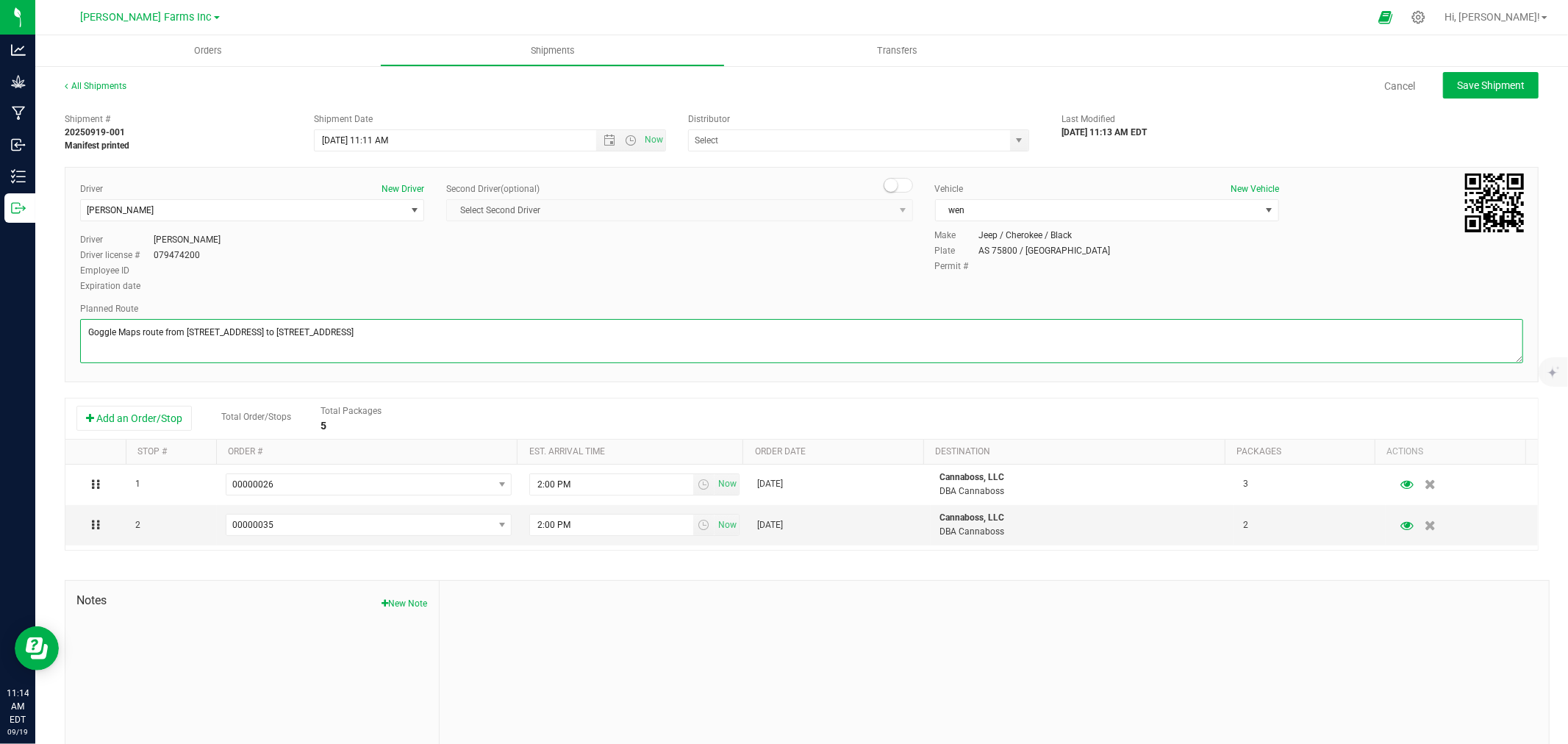
type textarea "Goggle Maps route from [STREET_ADDRESS] to [STREET_ADDRESS]"
click at [1492, 65] on ul "Orders Shipments Transfers" at bounding box center [820, 51] width 1568 height 32
click at [1485, 86] on span "Save Shipment" at bounding box center [1490, 85] width 67 height 12
type input "[DATE] 3:11 PM"
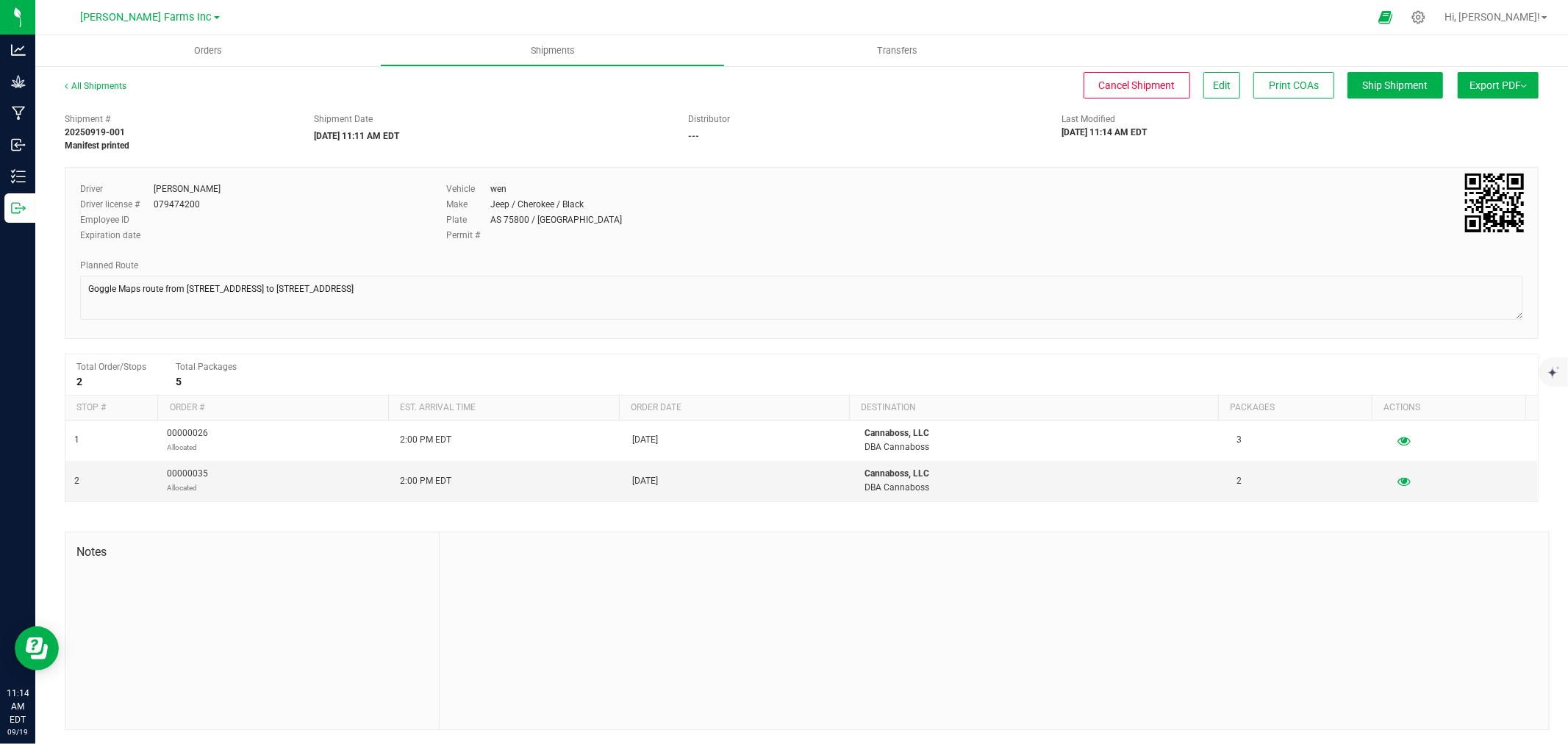
click at [1475, 89] on span "Export PDF" at bounding box center [1498, 85] width 57 height 12
click at [1464, 113] on span "Manifest by Package ID" at bounding box center [1476, 117] width 93 height 10
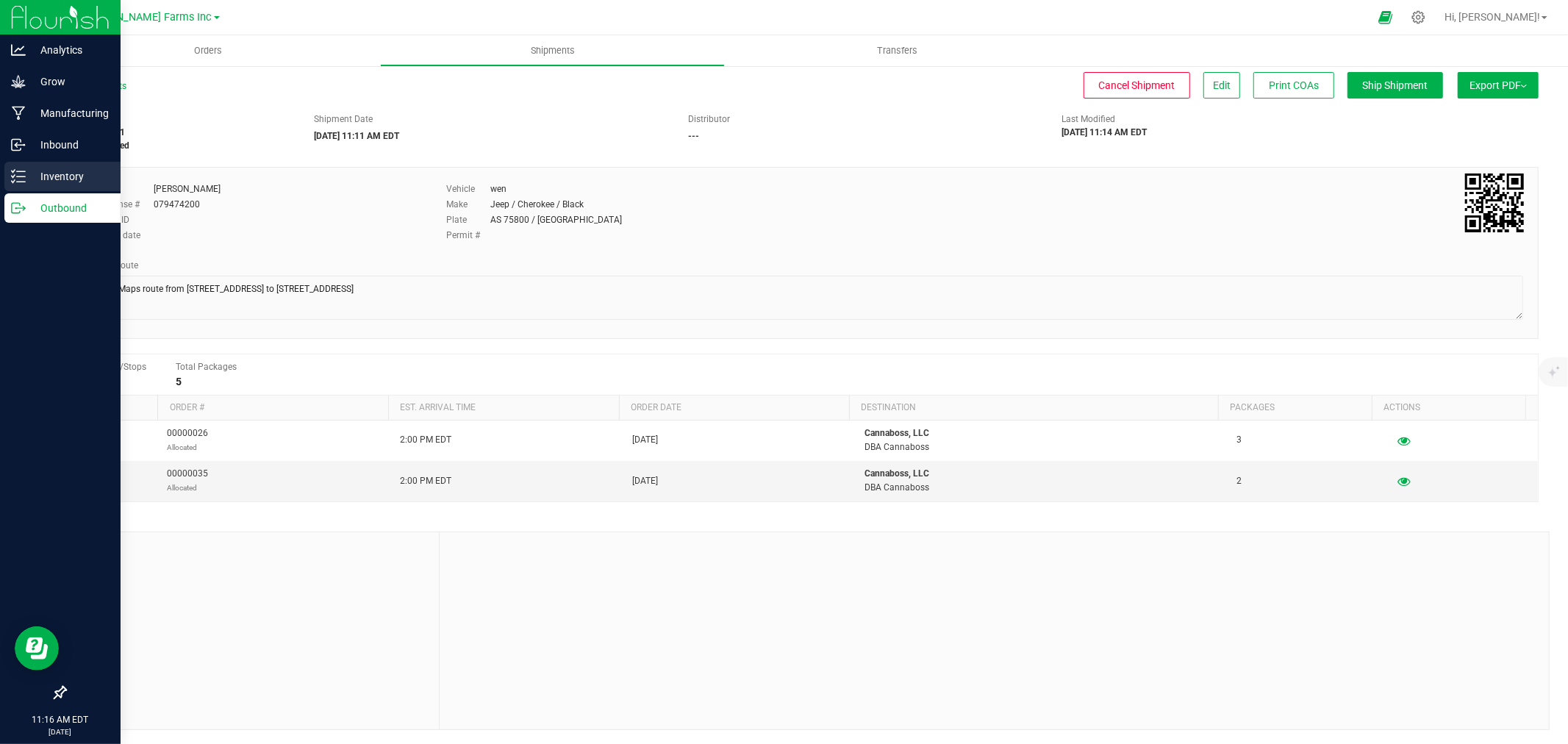
click at [62, 178] on p "Inventory" at bounding box center [70, 177] width 89 height 17
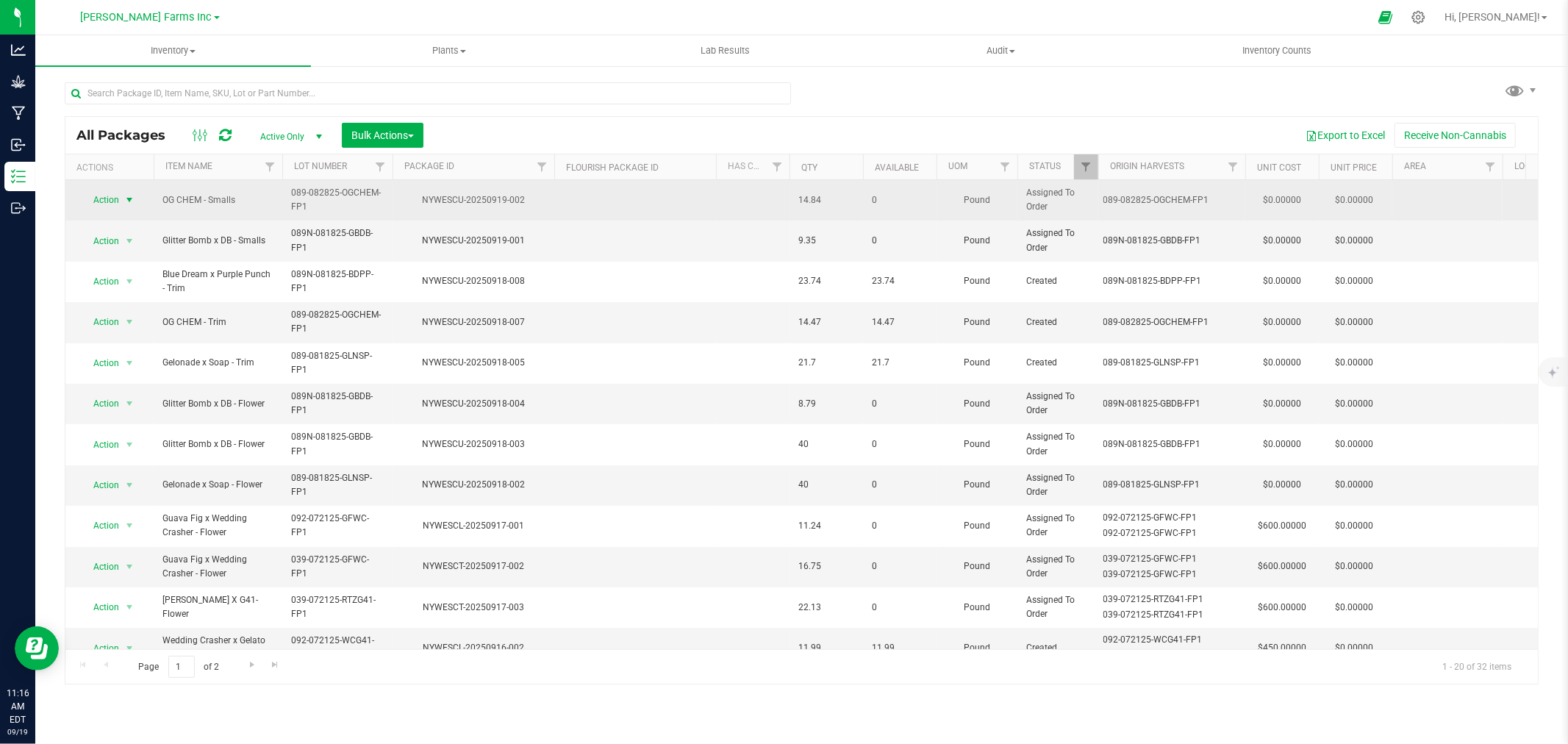
click at [122, 190] on span "select" at bounding box center [129, 200] width 18 height 21
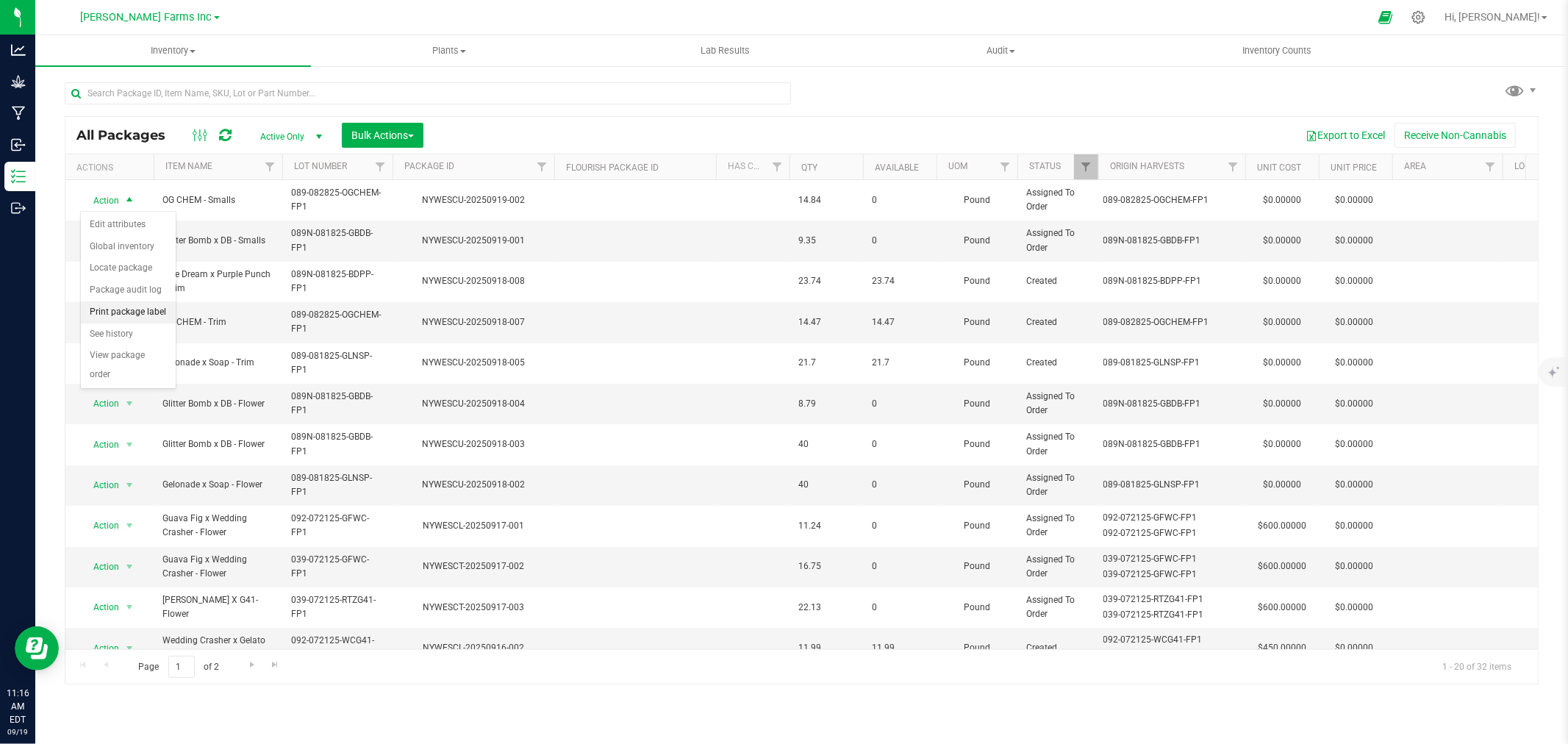
click at [133, 311] on li "Print package label" at bounding box center [128, 313] width 95 height 22
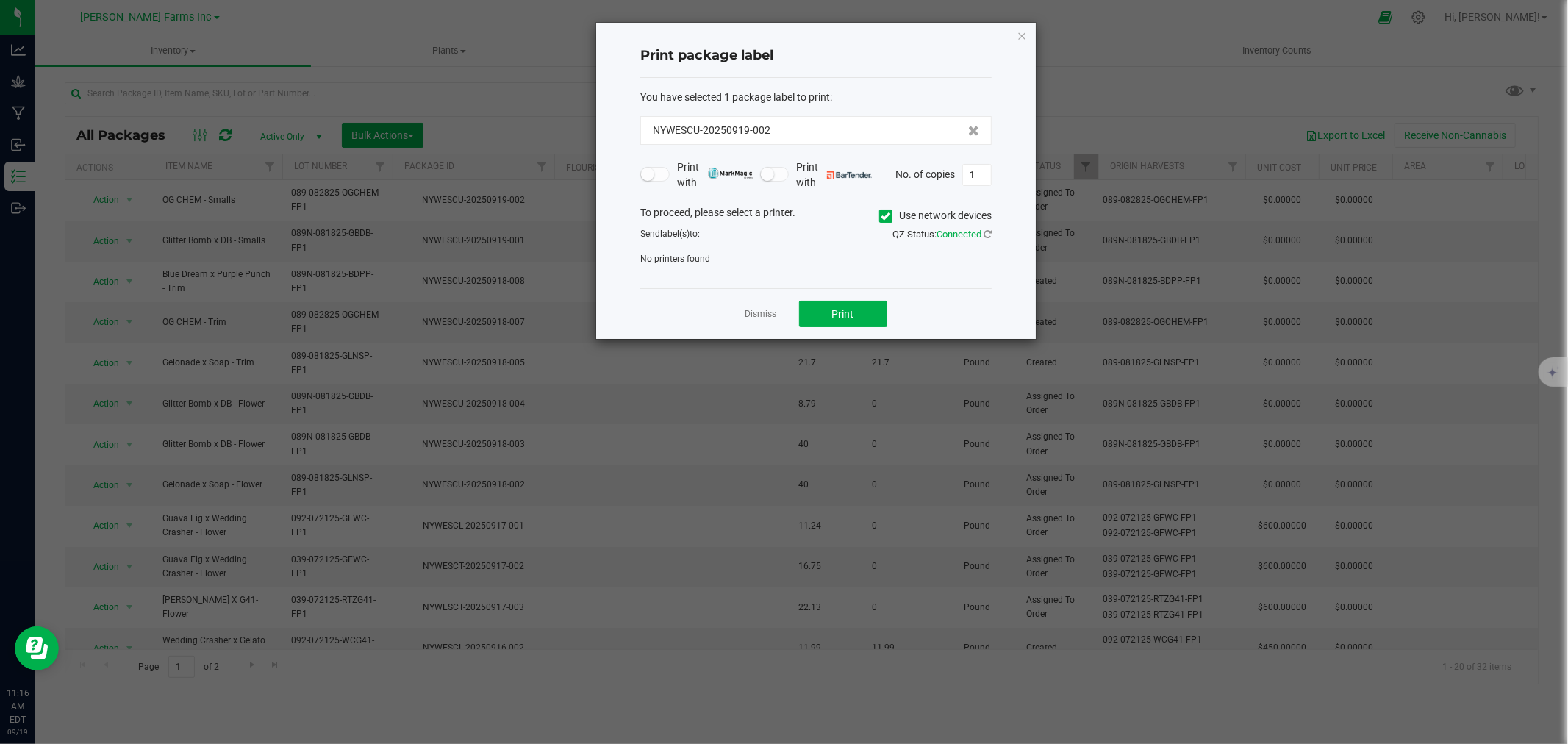
click at [883, 216] on icon at bounding box center [886, 216] width 9 height 0
click at [0, 0] on input "Use network devices" at bounding box center [0, 0] width 0 height 0
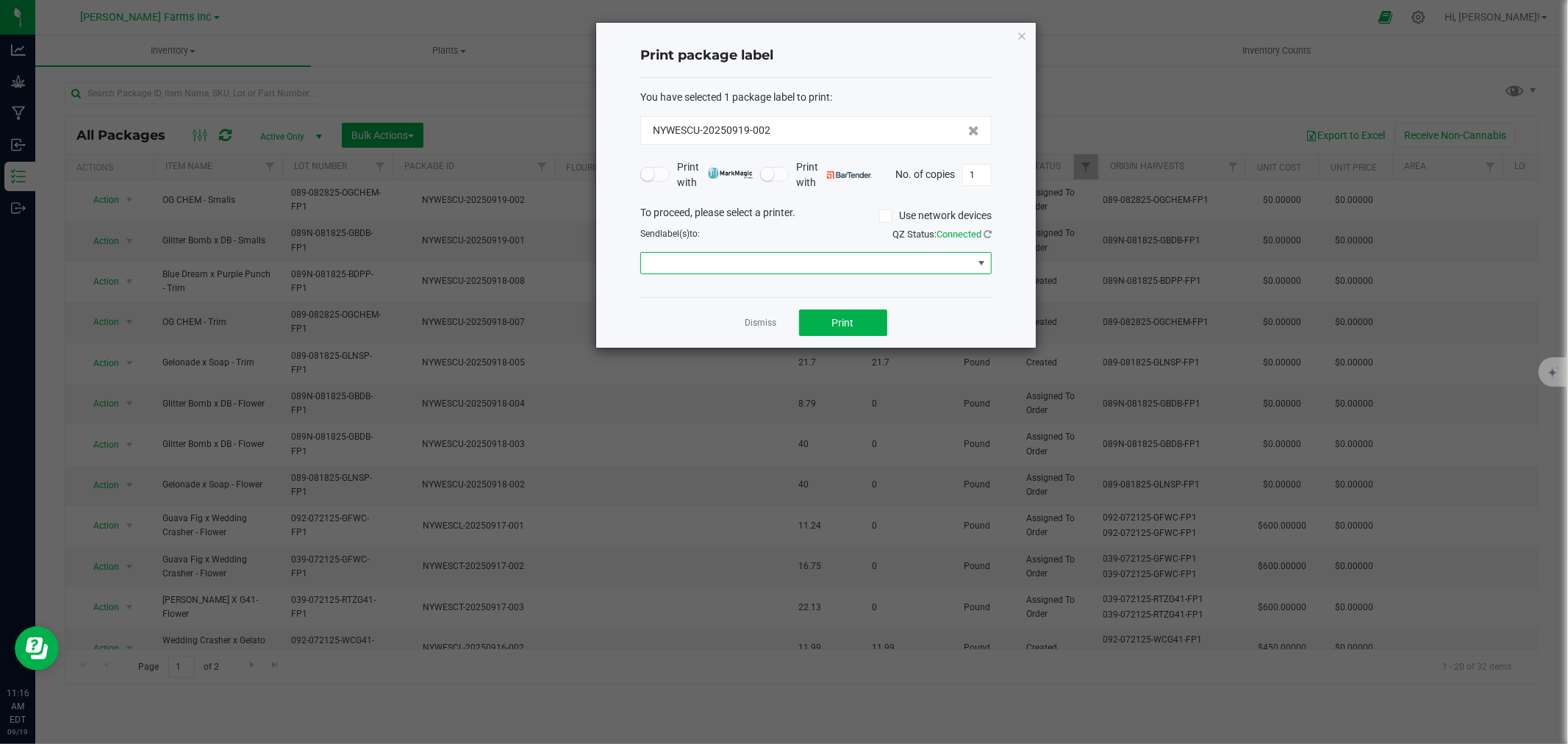
click at [857, 256] on span at bounding box center [806, 264] width 331 height 21
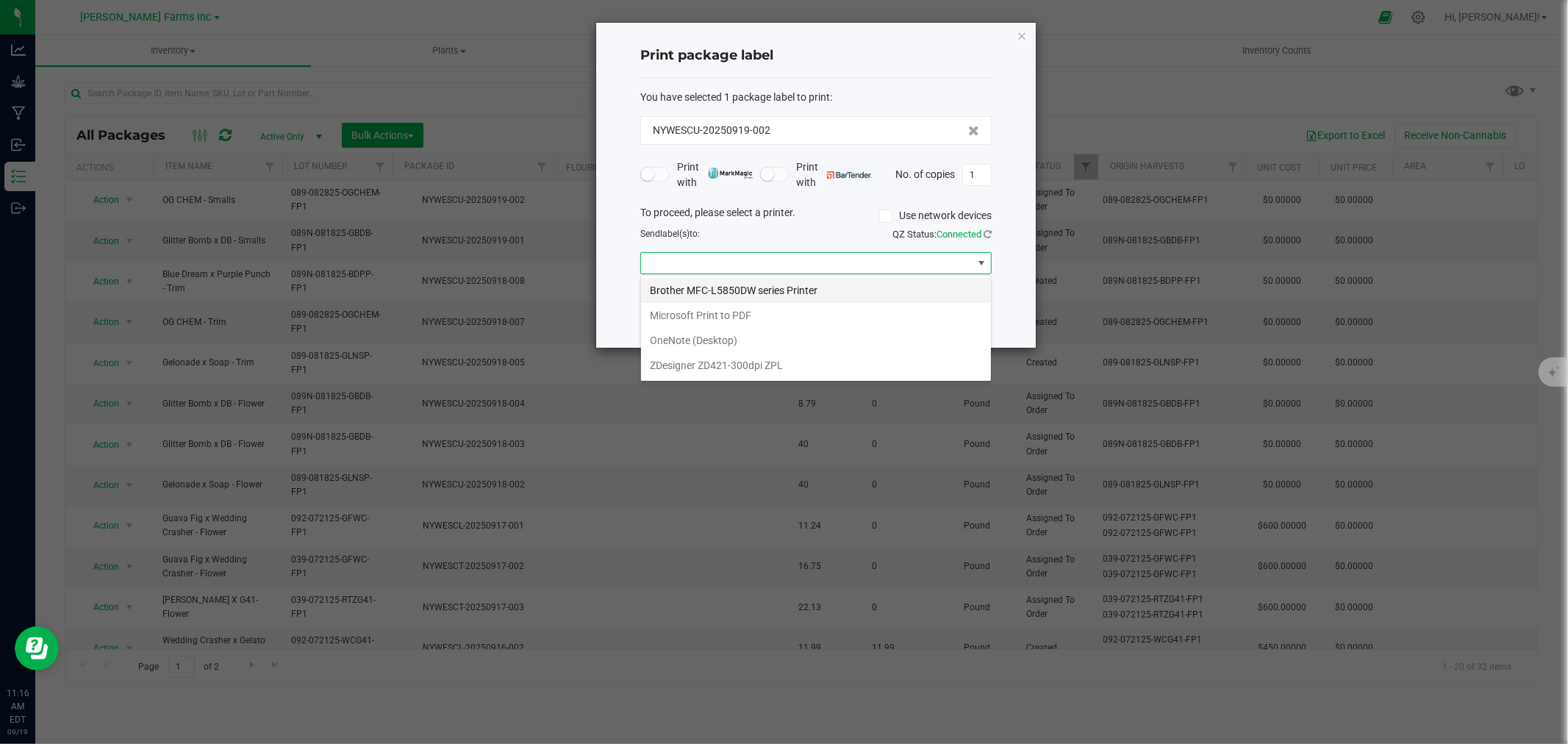
scroll to position [22, 350]
click at [782, 356] on ZPL "ZDesigner ZD421-300dpi ZPL" at bounding box center [816, 366] width 350 height 25
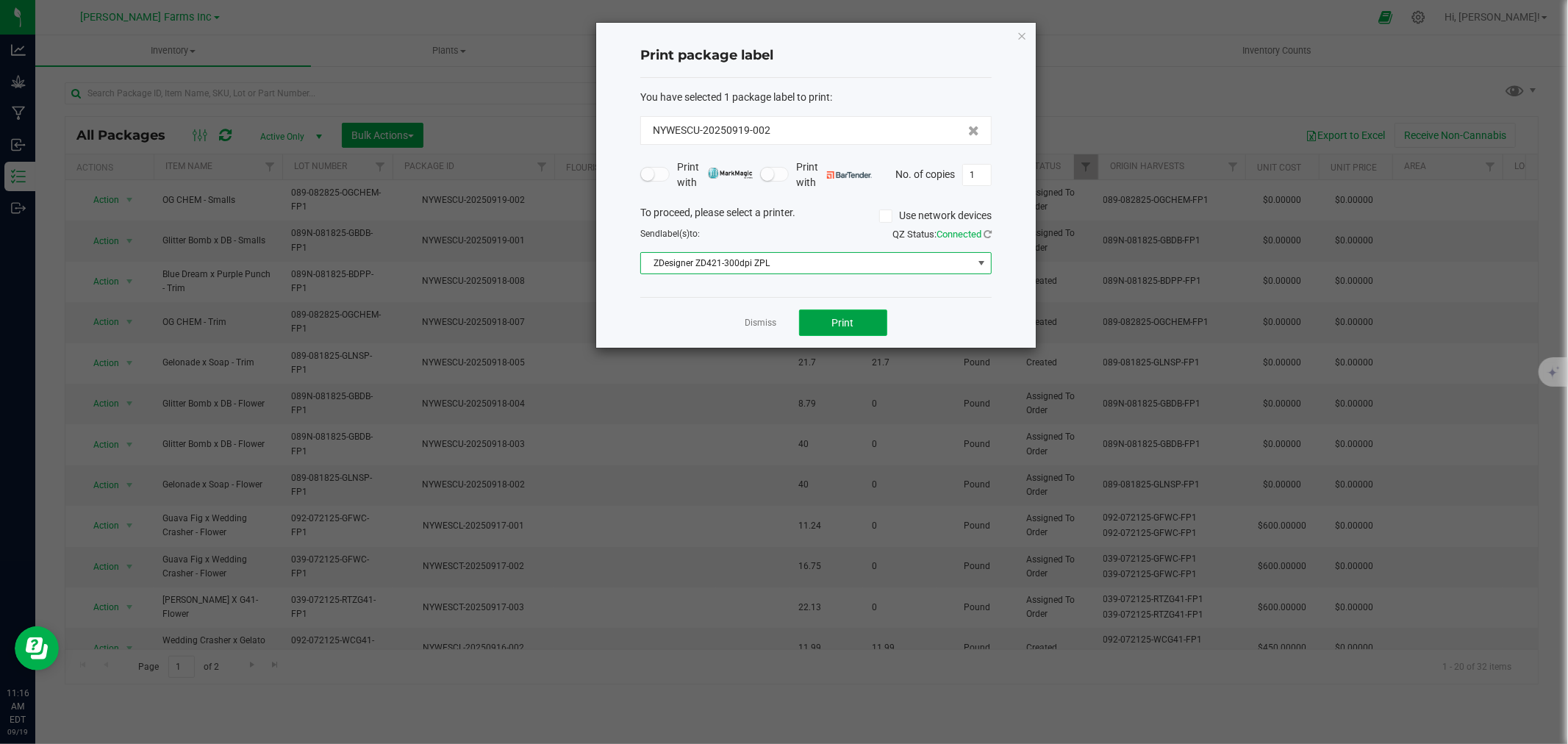
click at [805, 333] on button "Print" at bounding box center [843, 322] width 89 height 26
click at [1025, 28] on icon "button" at bounding box center [1021, 35] width 10 height 17
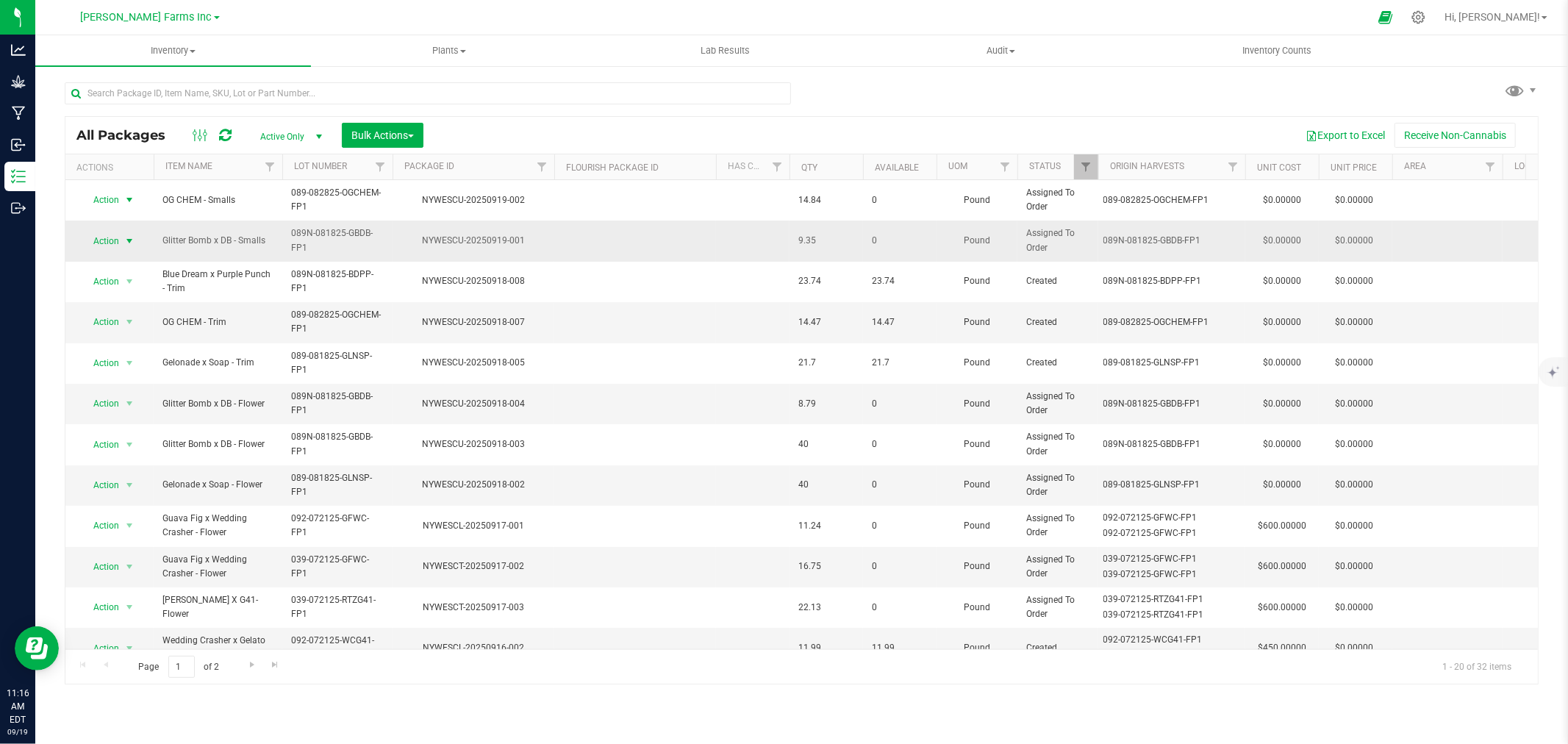
click at [109, 241] on span "Action" at bounding box center [100, 241] width 40 height 21
click at [140, 357] on li "Print package label" at bounding box center [128, 353] width 95 height 22
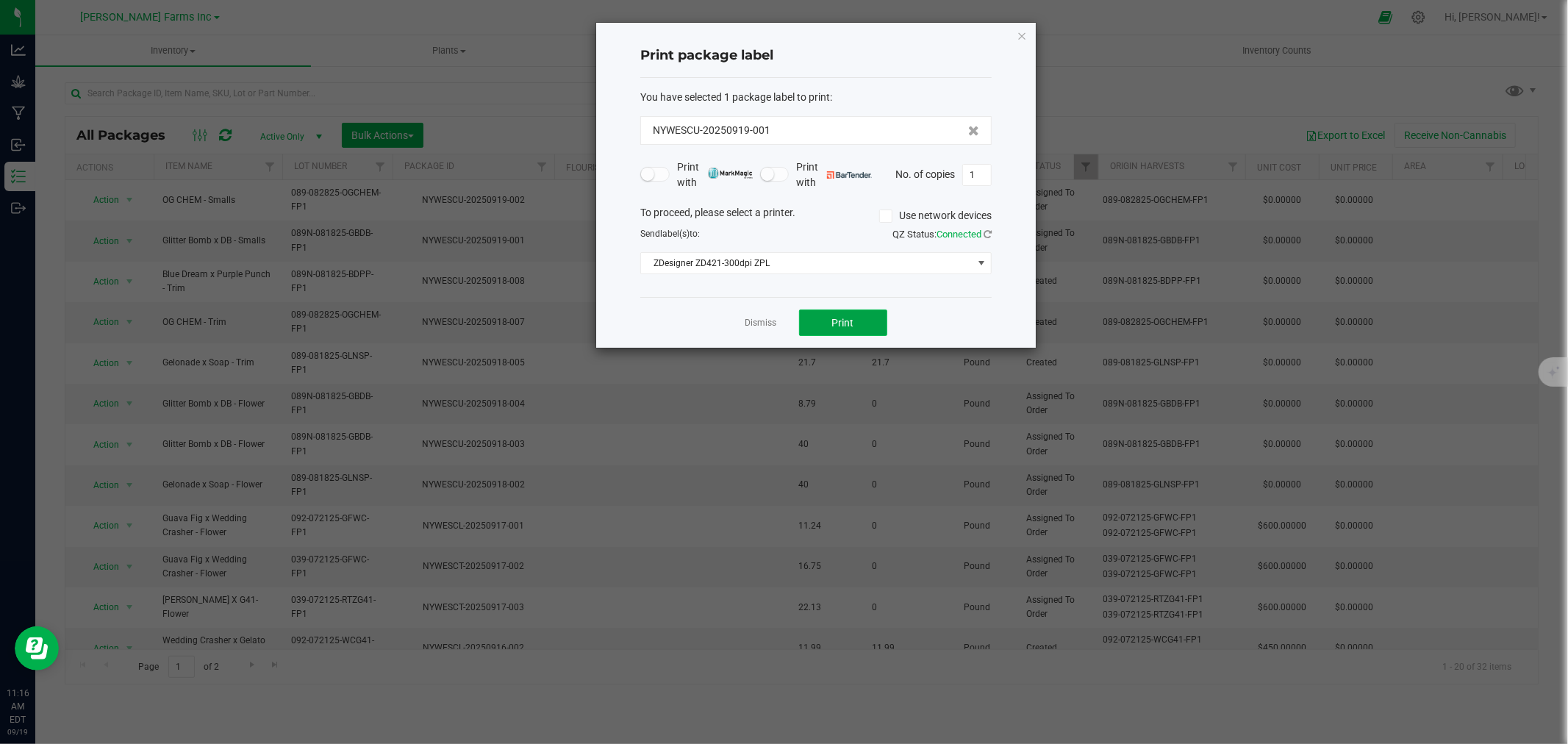
click at [870, 314] on button "Print" at bounding box center [843, 322] width 89 height 26
click at [1019, 28] on icon "button" at bounding box center [1021, 35] width 10 height 17
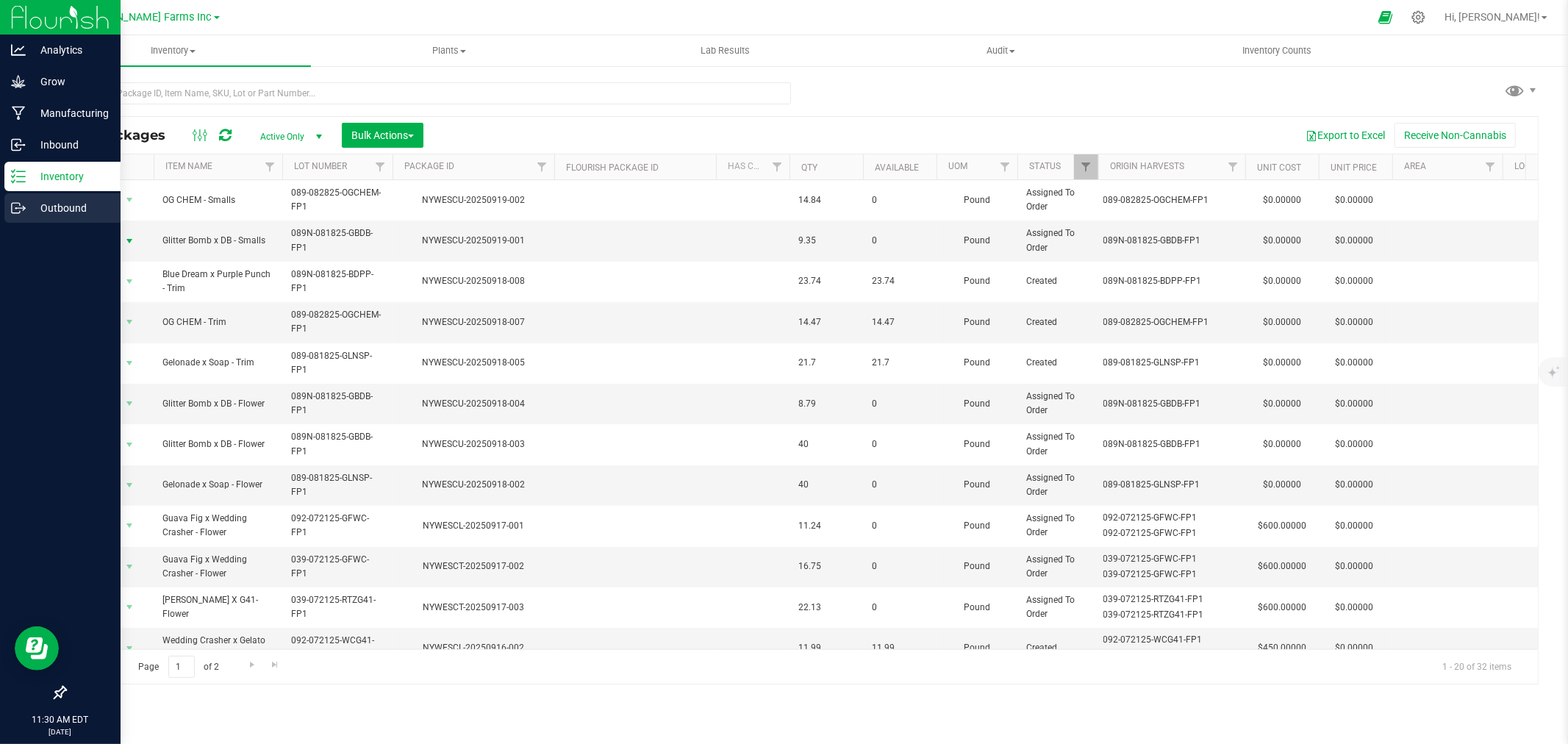
click at [67, 204] on p "Outbound" at bounding box center [70, 208] width 89 height 17
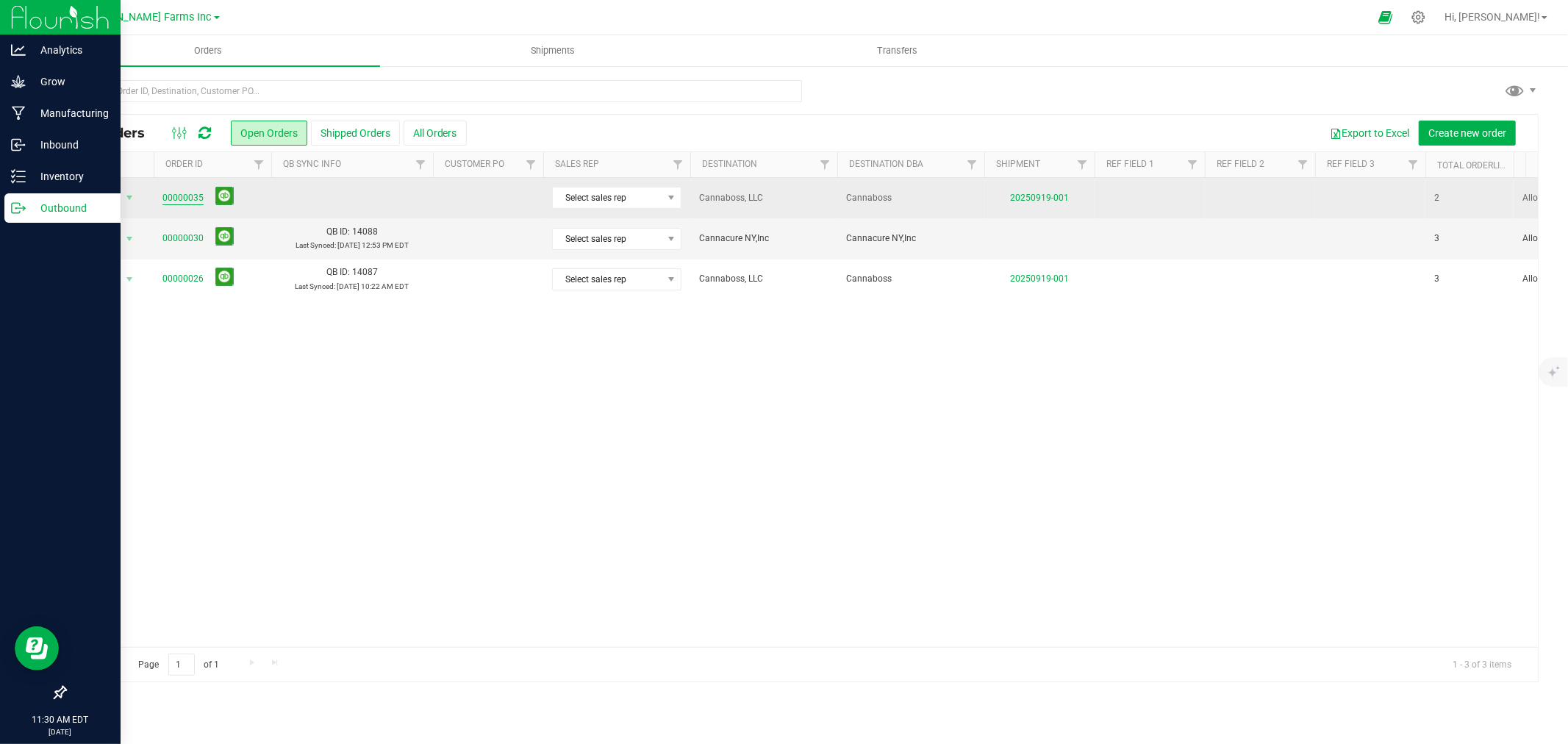
click at [175, 204] on link "00000035" at bounding box center [183, 199] width 41 height 14
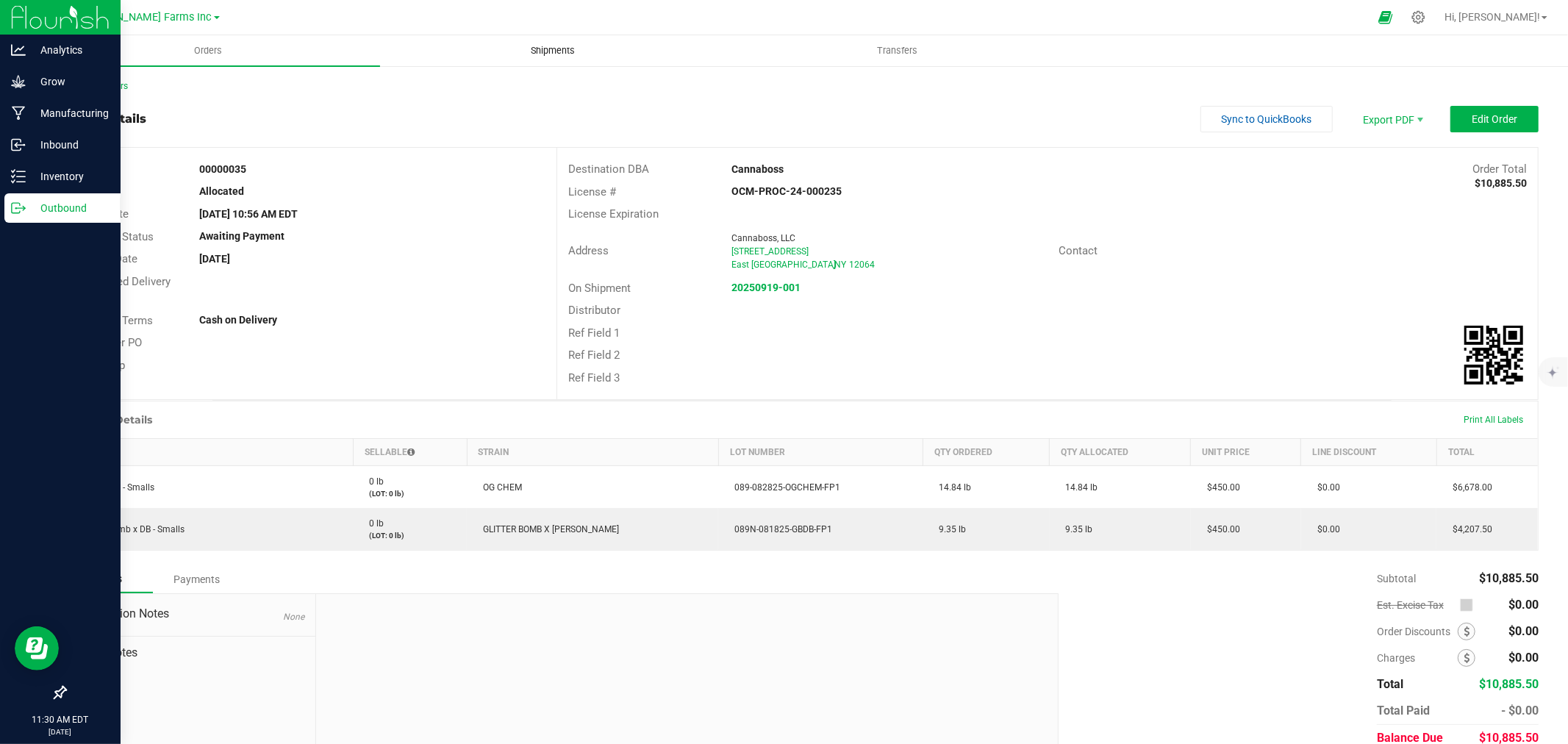
click at [530, 50] on span "Shipments" at bounding box center [553, 51] width 84 height 13
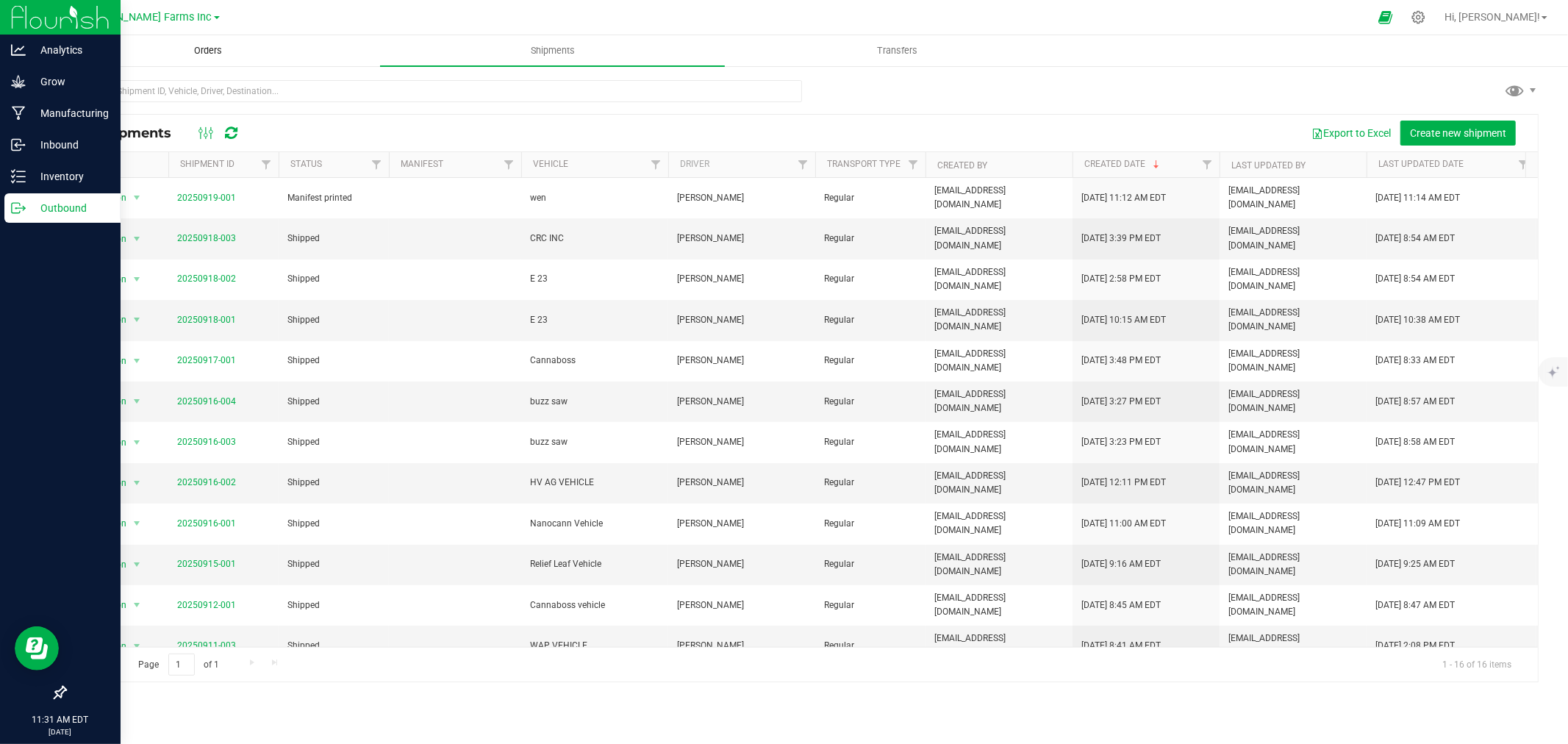
click at [211, 54] on span "Orders" at bounding box center [207, 51] width 67 height 13
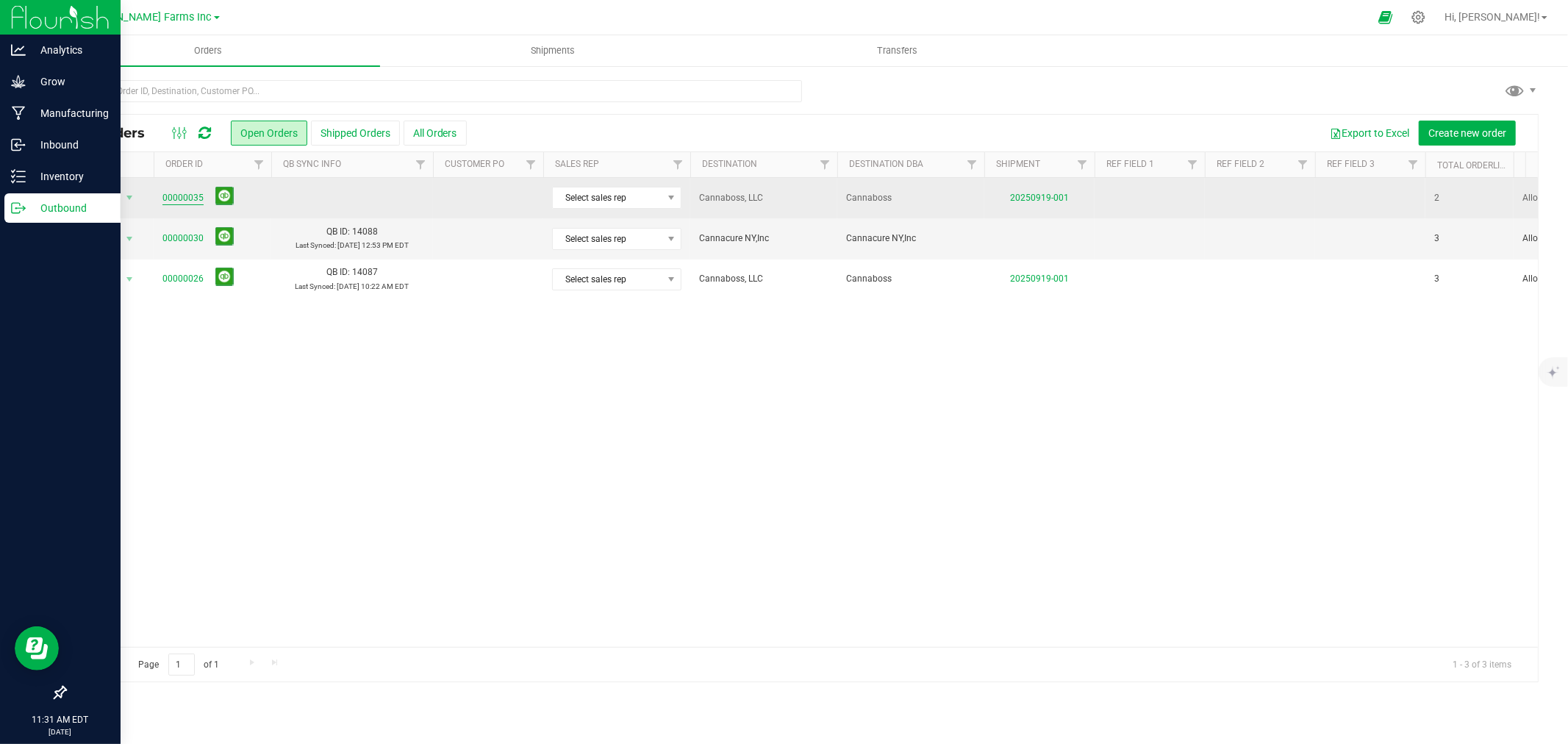
click at [191, 202] on link "00000035" at bounding box center [183, 199] width 41 height 14
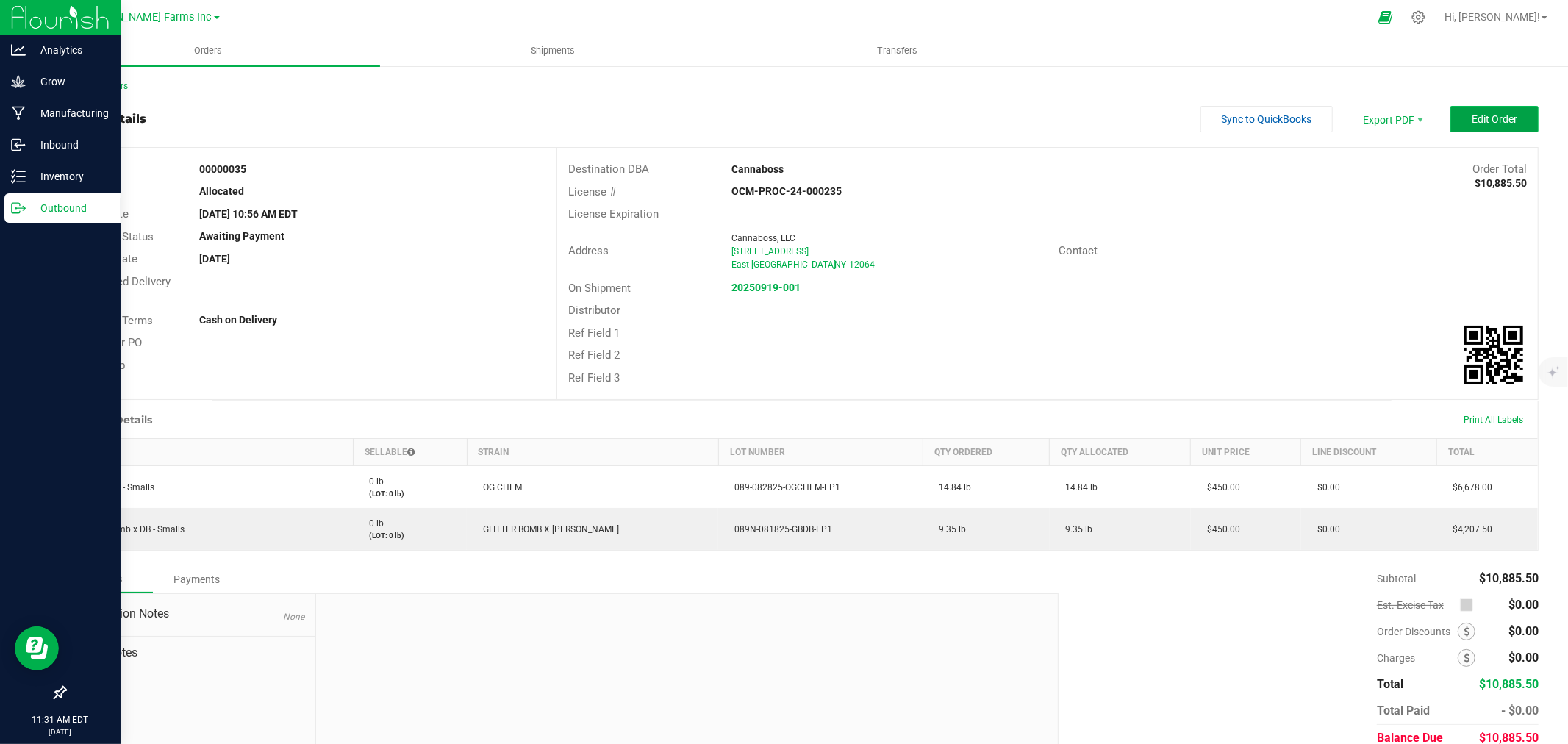
click at [1482, 121] on span "Edit Order" at bounding box center [1494, 119] width 46 height 12
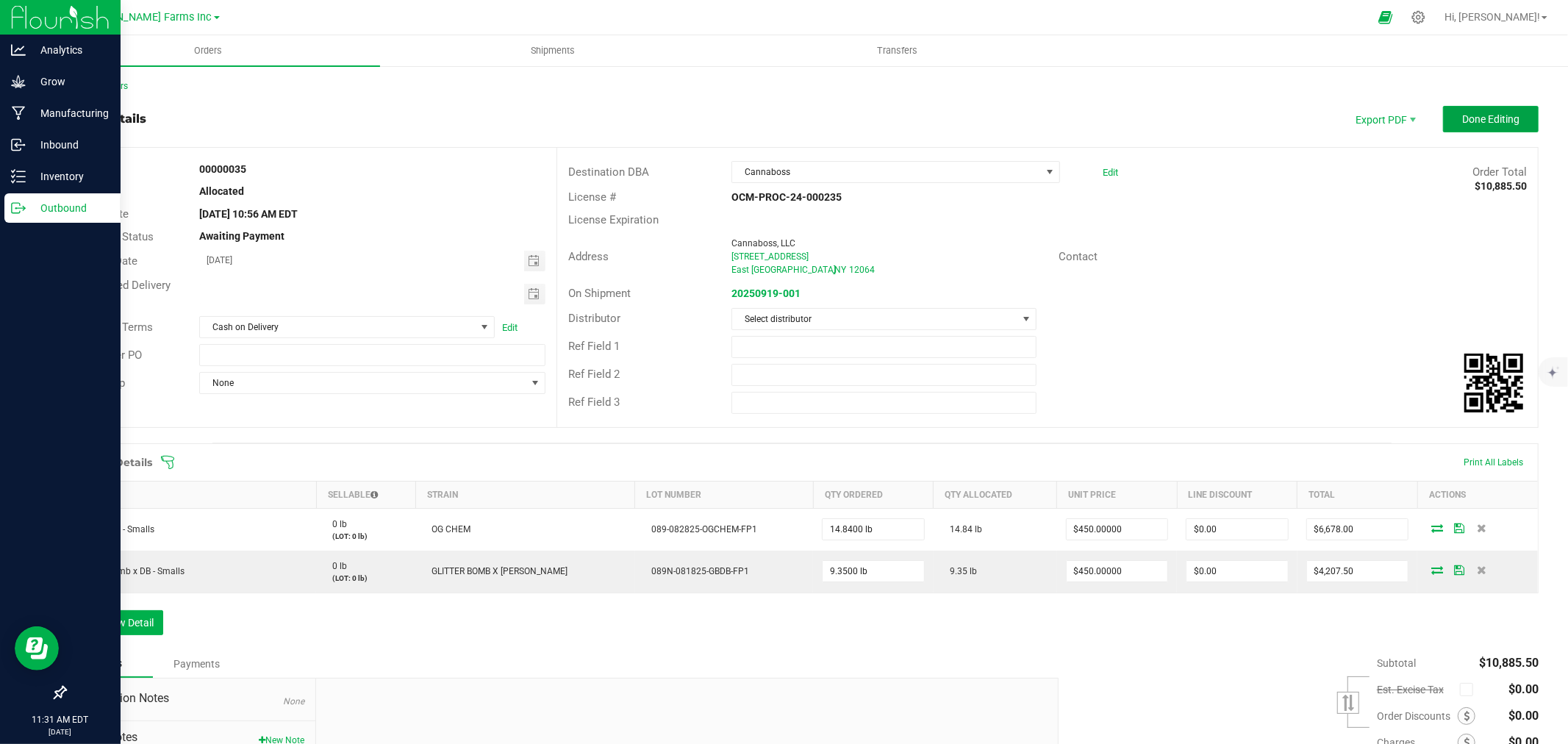
click at [1482, 121] on span "Done Editing" at bounding box center [1490, 119] width 57 height 12
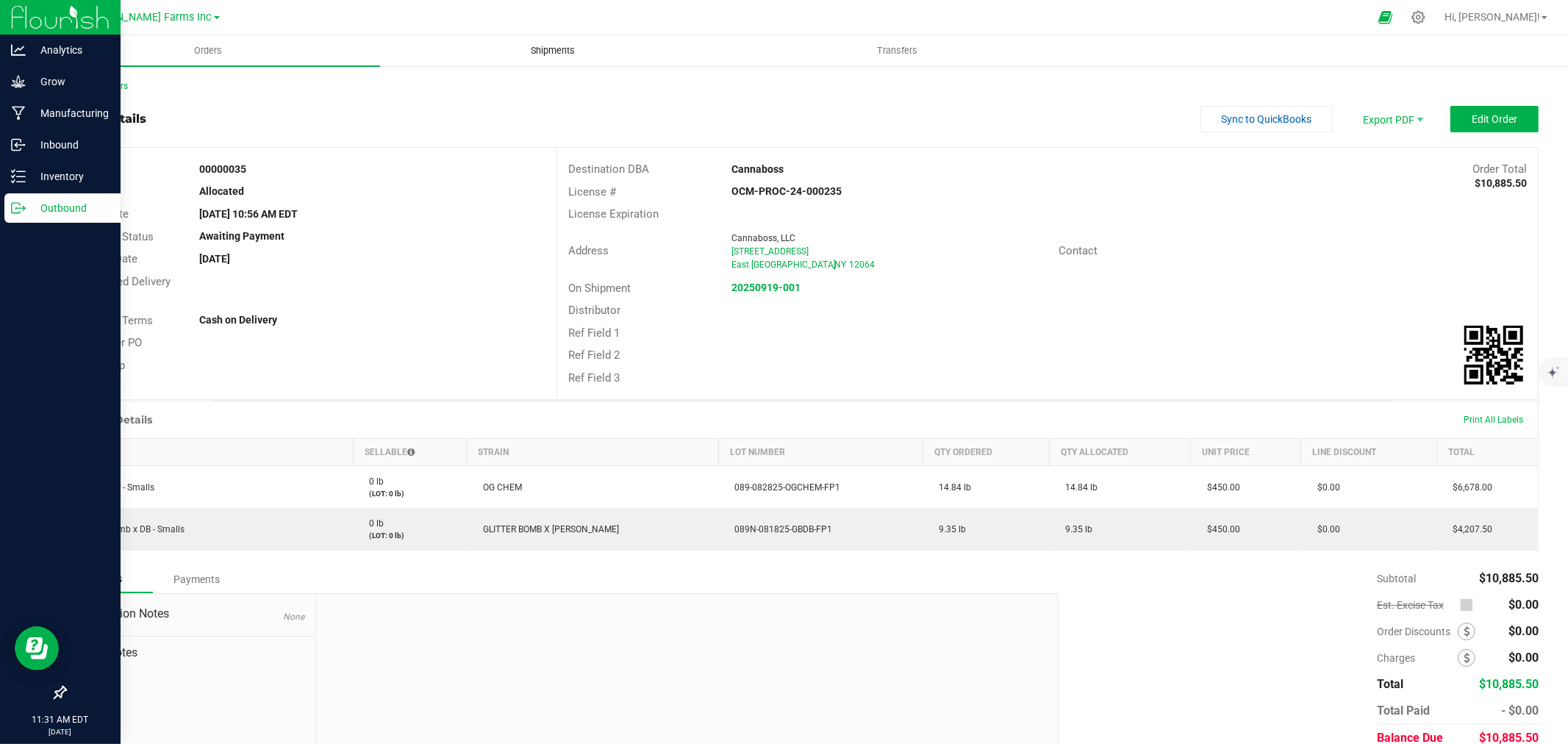
click at [552, 47] on span "Shipments" at bounding box center [553, 51] width 84 height 13
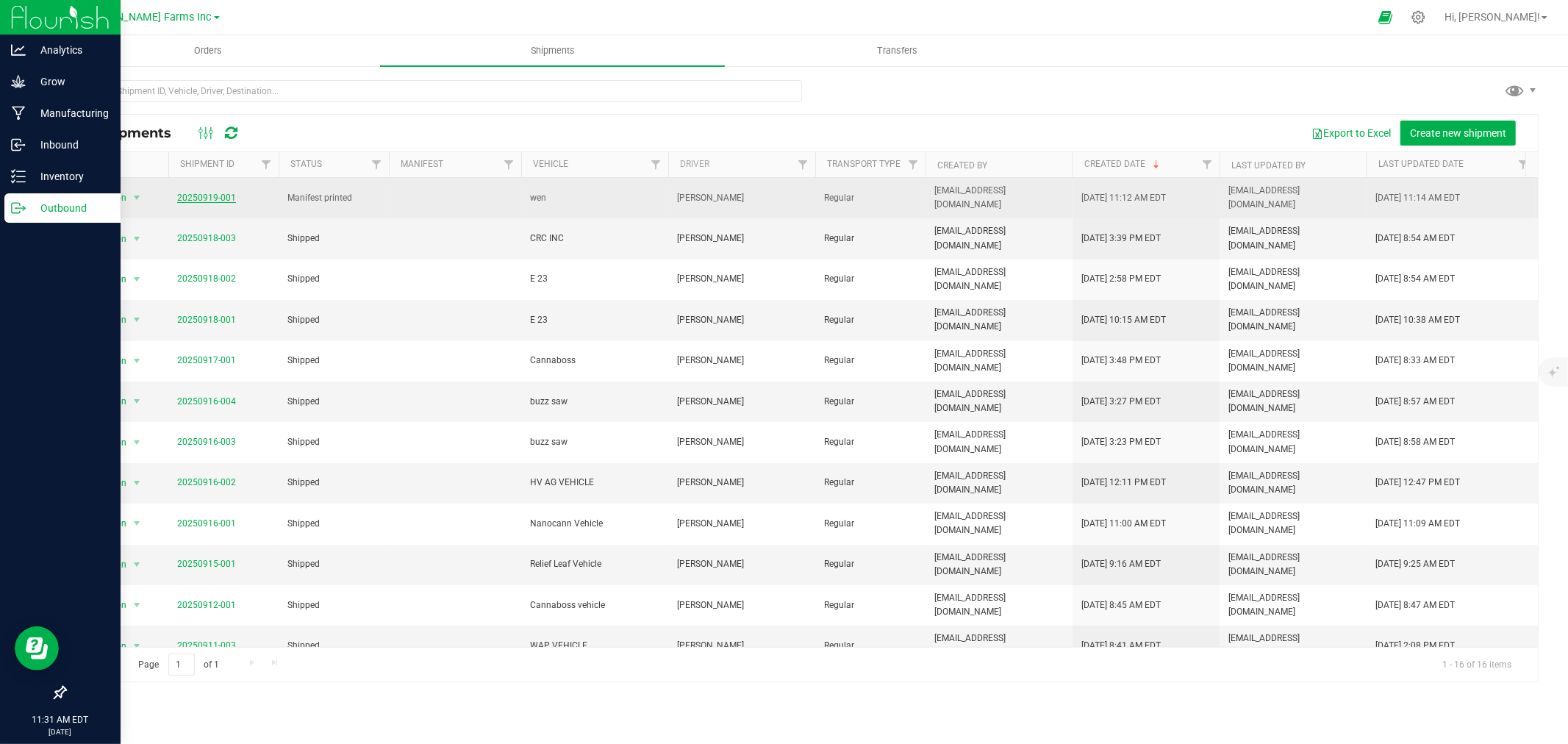
click at [210, 193] on link "20250919-001" at bounding box center [206, 197] width 59 height 10
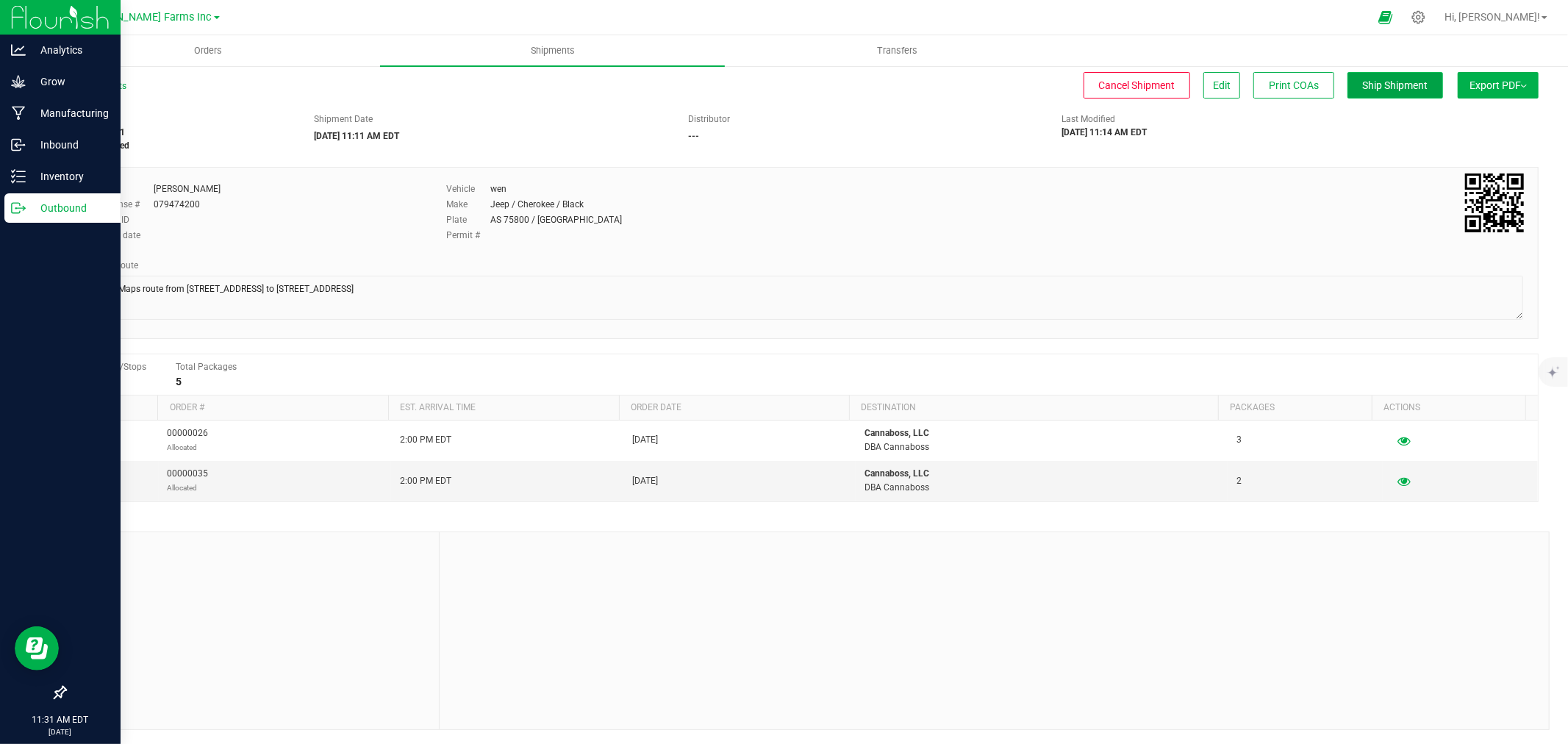
click at [1375, 82] on span "Ship Shipment" at bounding box center [1396, 85] width 66 height 12
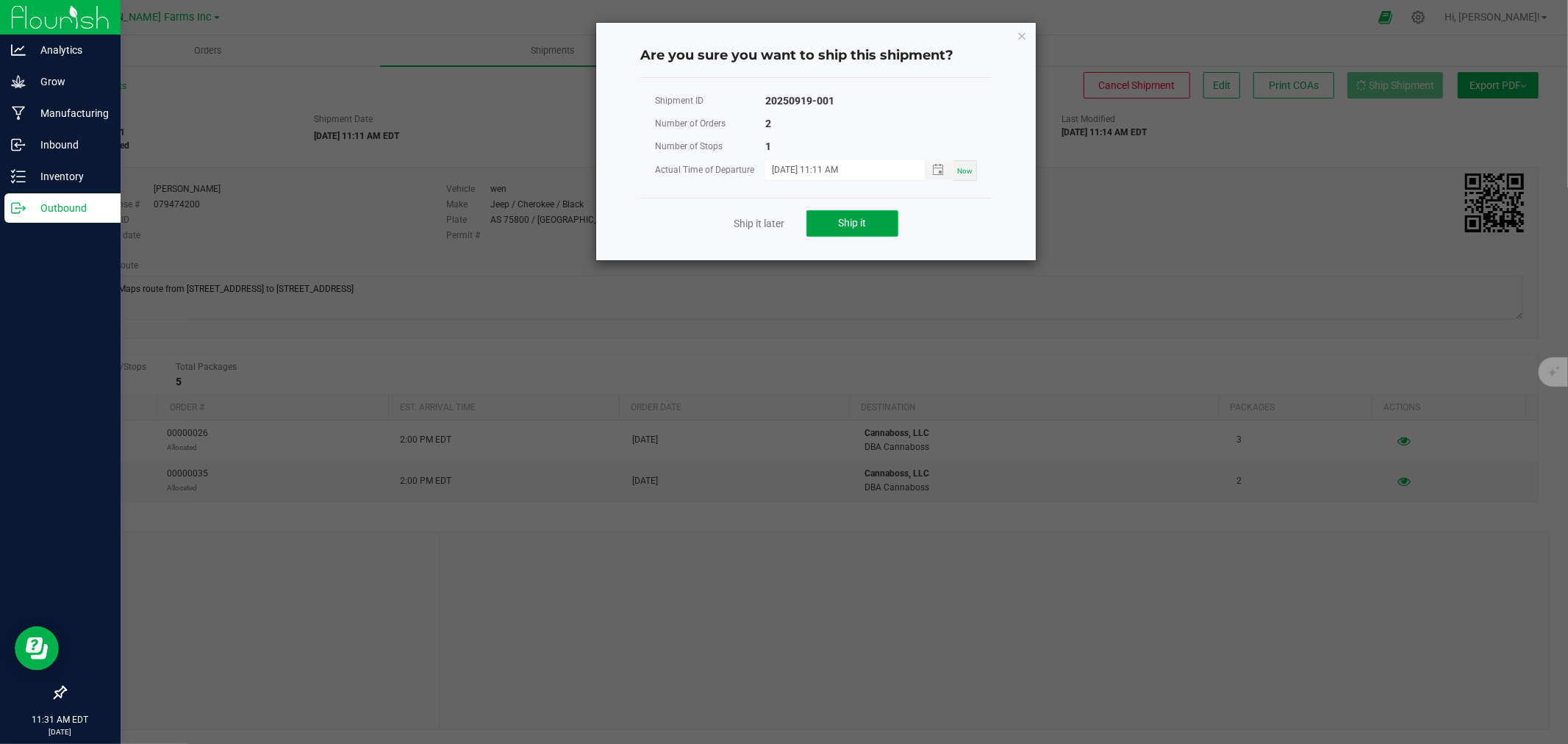
click at [855, 226] on span "Ship it" at bounding box center [852, 222] width 28 height 12
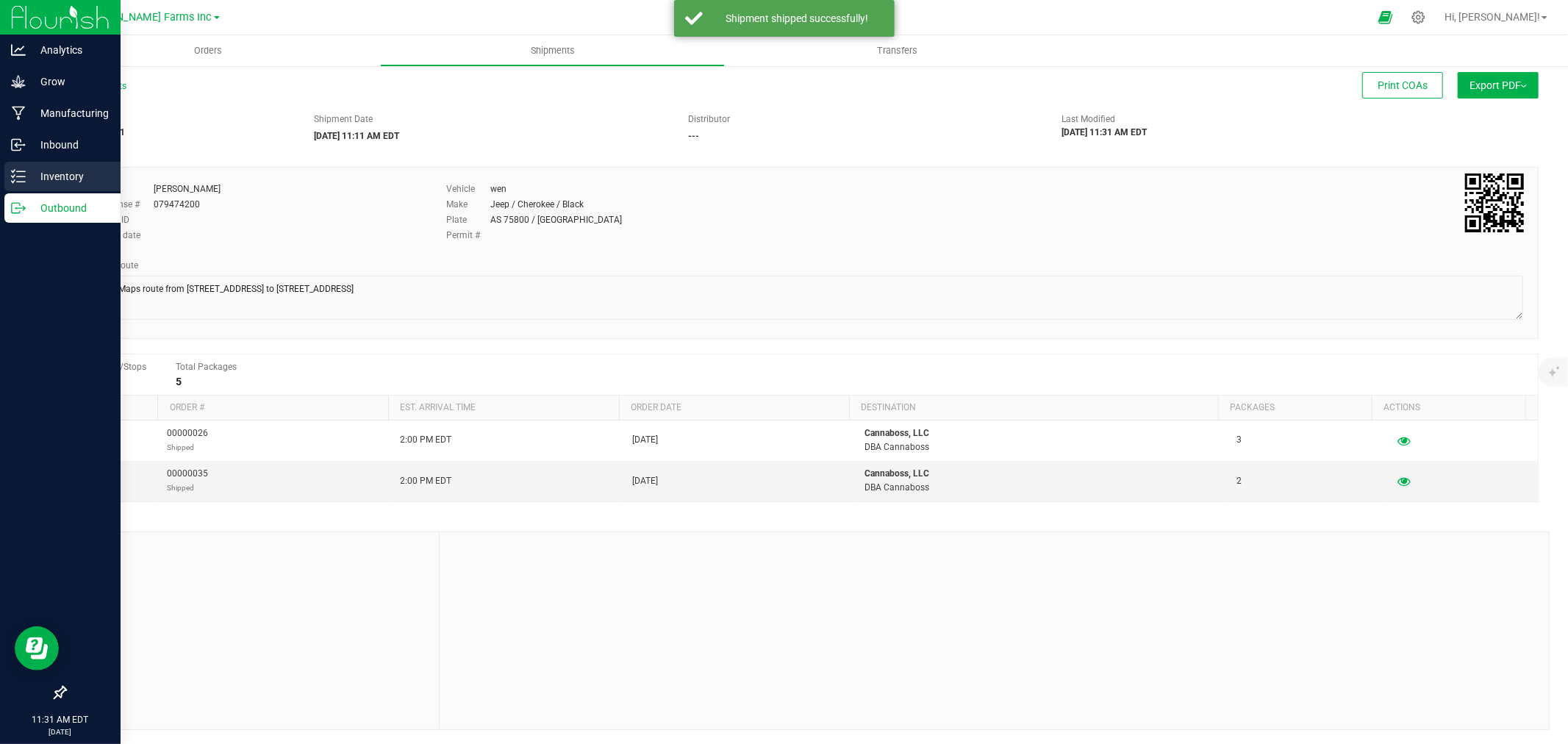
click at [55, 178] on p "Inventory" at bounding box center [70, 177] width 89 height 17
